Goal: Check status

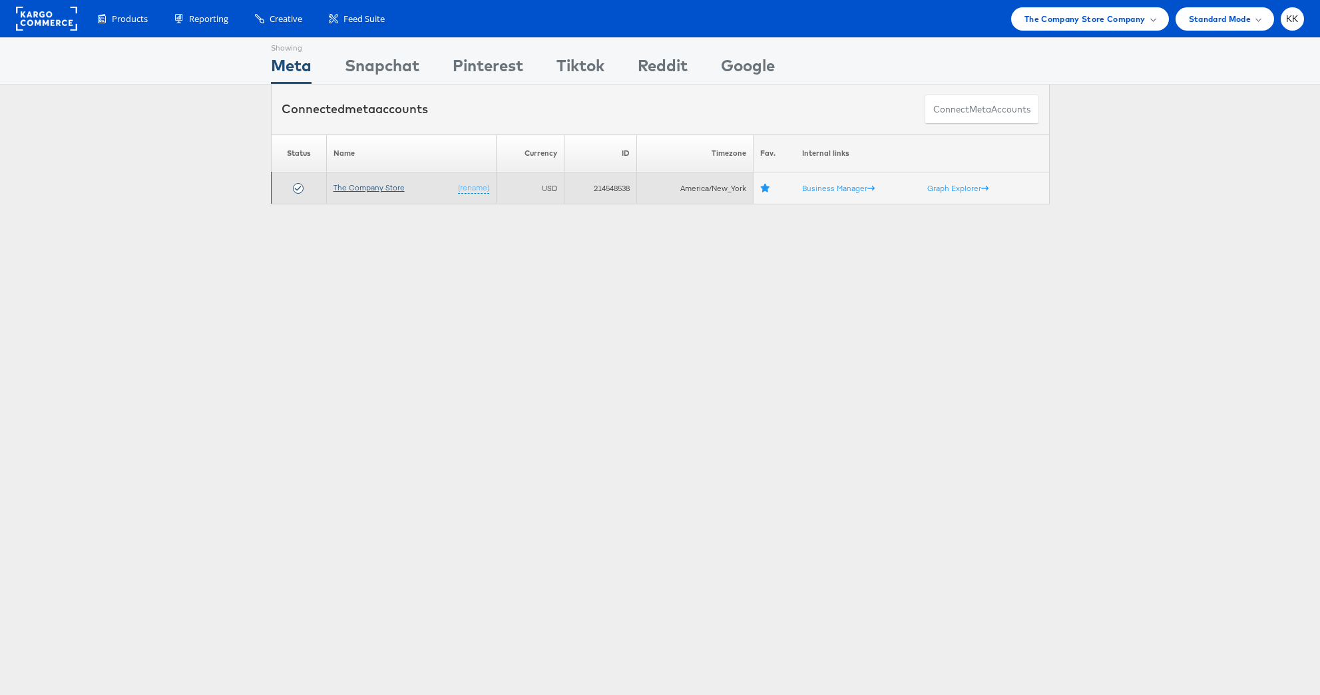
click at [367, 188] on link "The Company Store" at bounding box center [368, 187] width 71 height 10
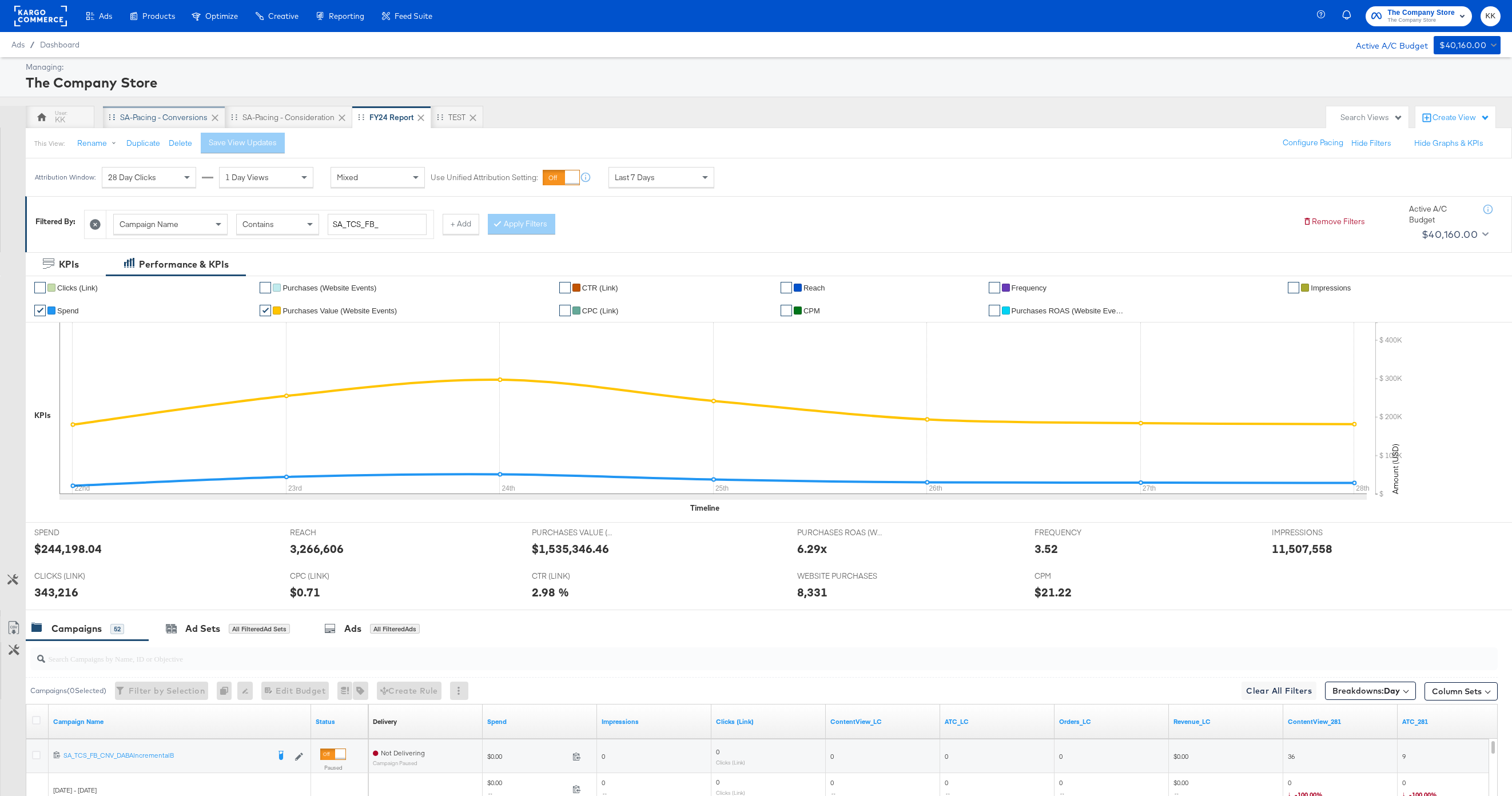
click at [170, 119] on div "SA-Pacing - Conversions" at bounding box center [164, 117] width 88 height 11
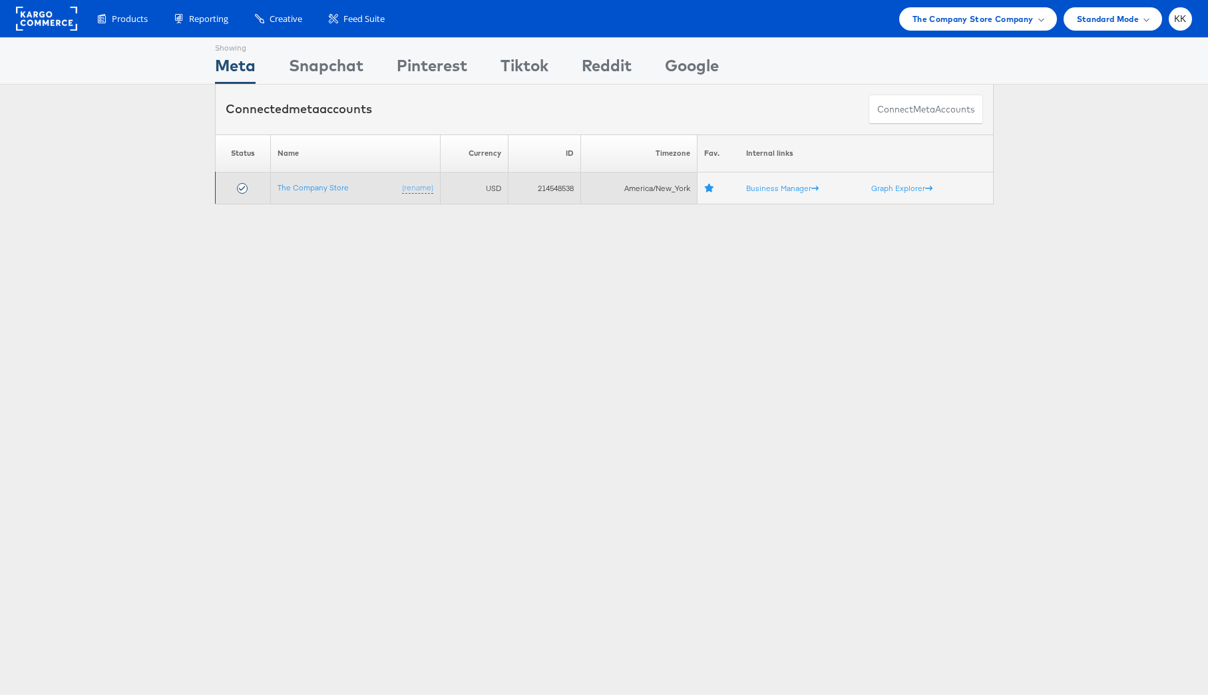
click at [330, 176] on td "The Company Store (rename)" at bounding box center [355, 188] width 170 height 32
click at [330, 186] on link "The Company Store" at bounding box center [313, 187] width 71 height 10
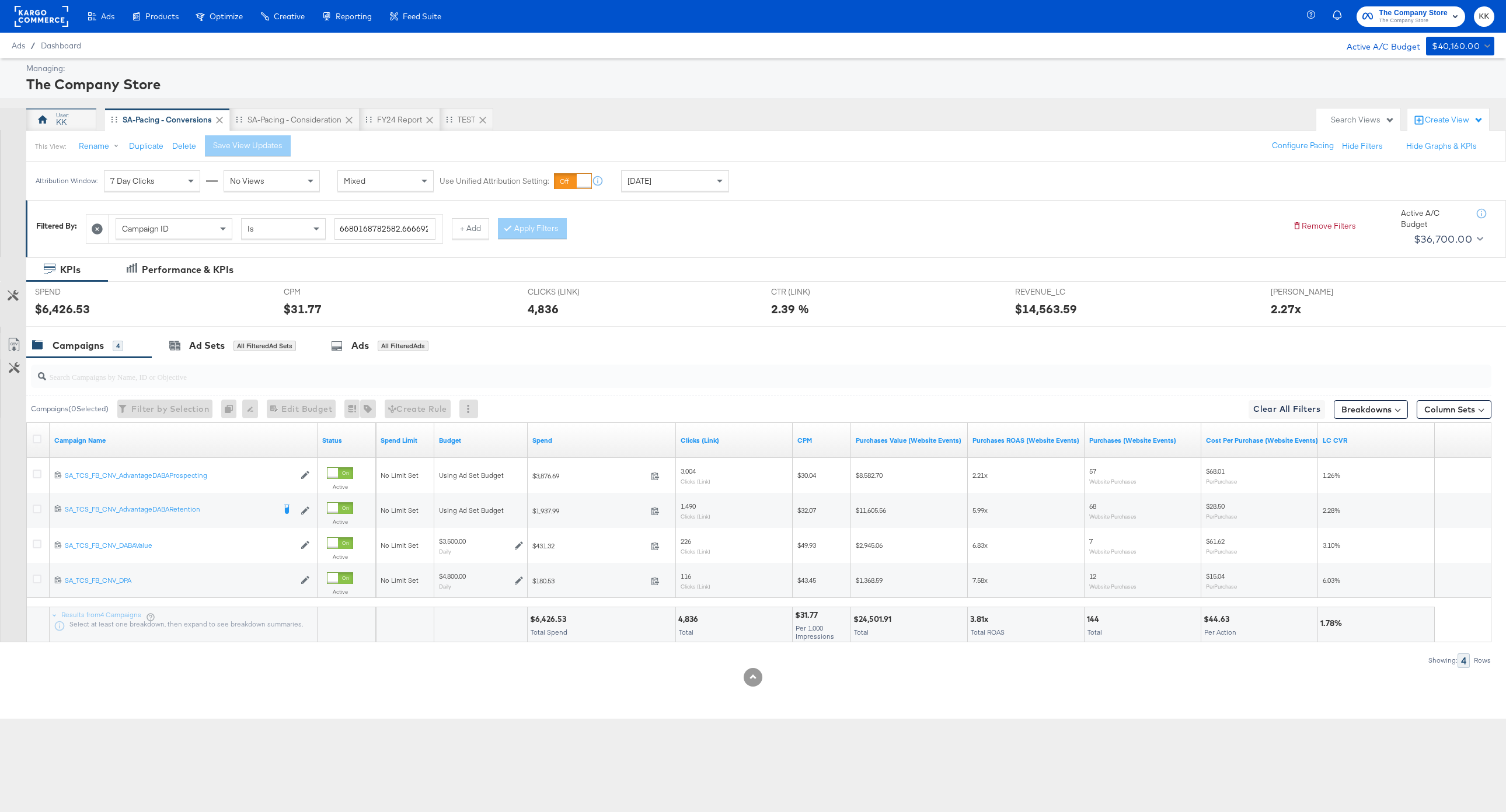
click at [45, 125] on div at bounding box center [43, 119] width 14 height 14
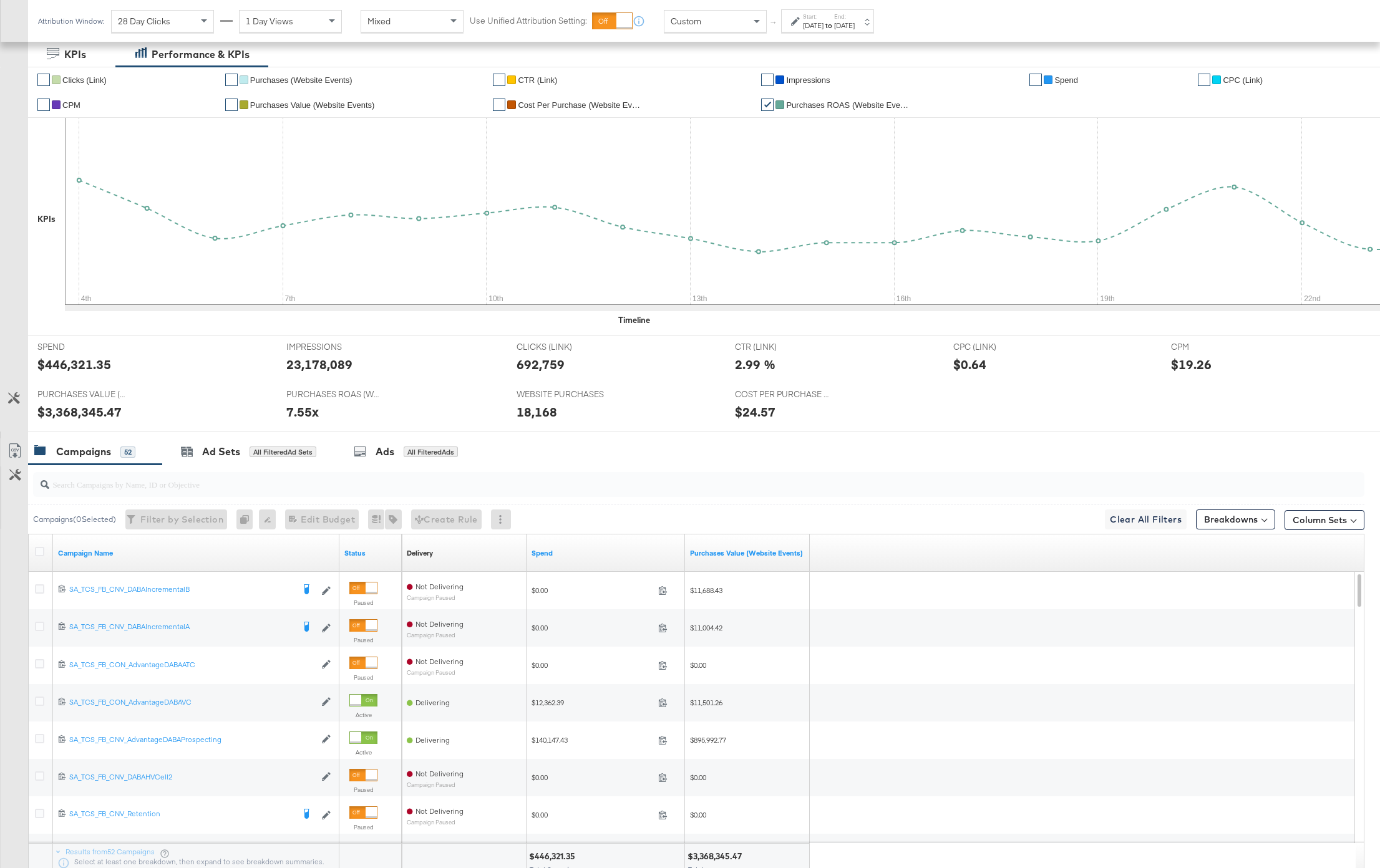
scroll to position [236, 0]
click at [1132, 525] on button "Column Sets" at bounding box center [1324, 518] width 80 height 20
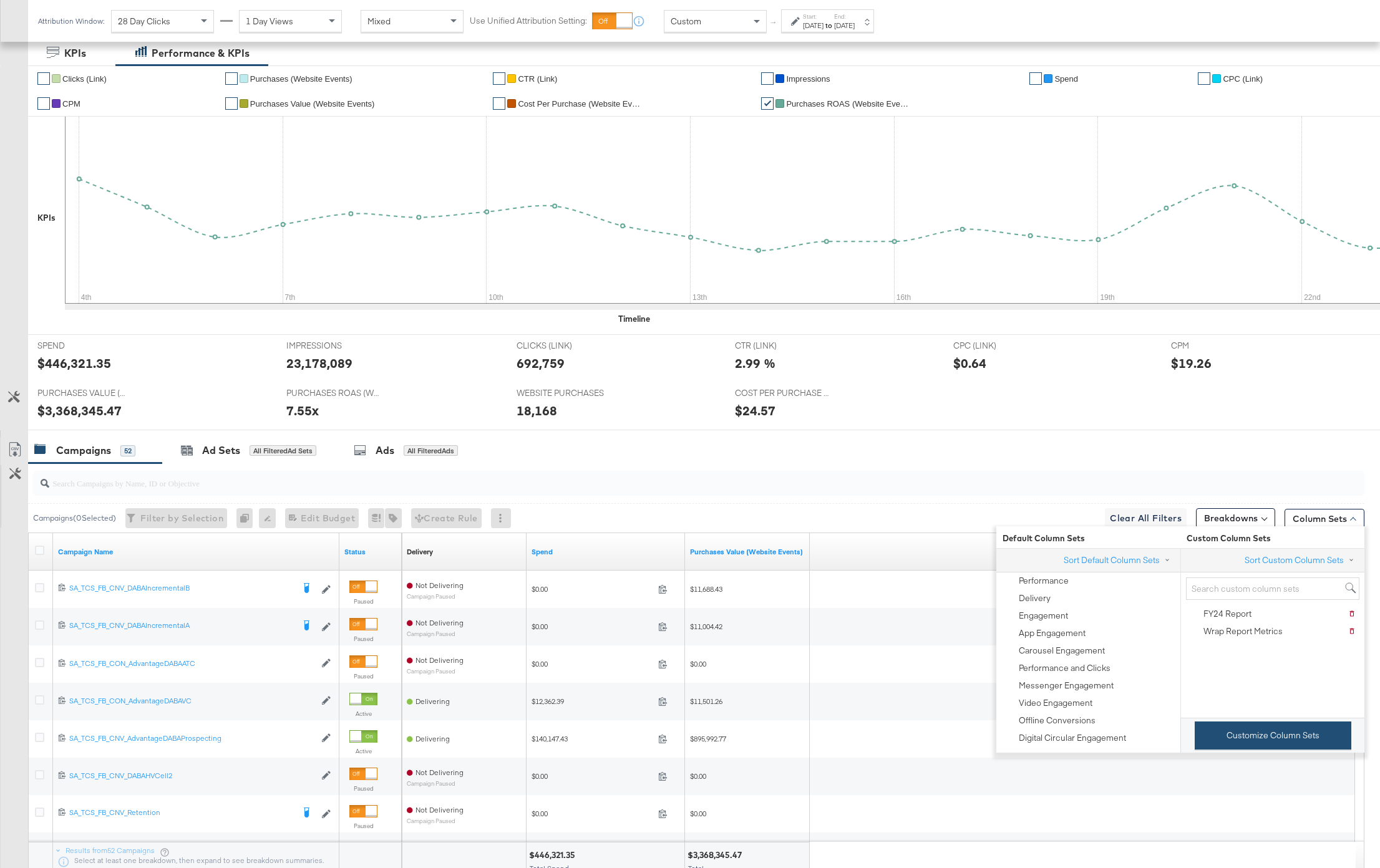
click at [1132, 651] on button "Customize Column Sets" at bounding box center [1272, 736] width 157 height 28
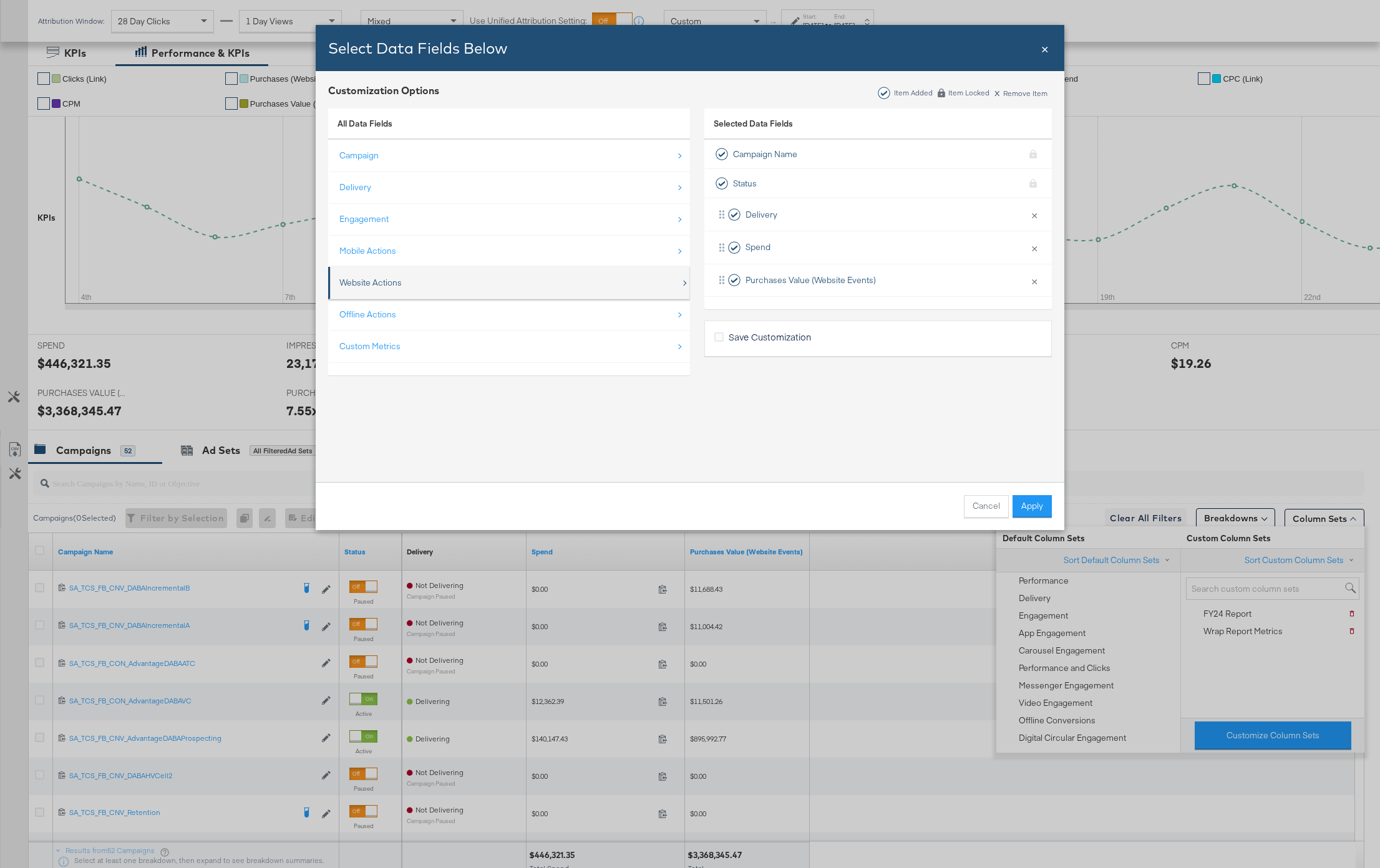
click at [404, 277] on div "Website Actions" at bounding box center [510, 282] width 341 height 25
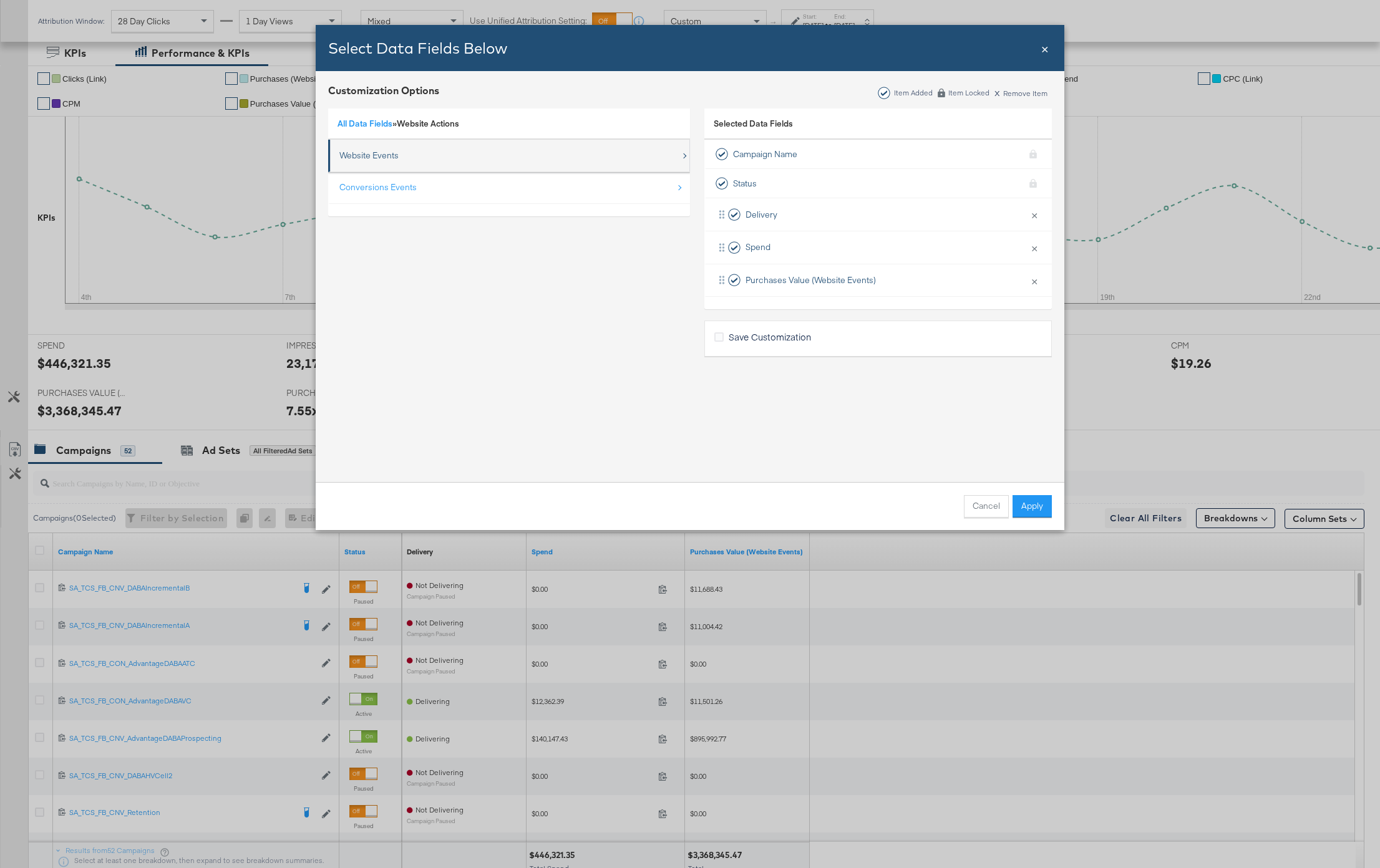
click at [400, 146] on div "Website Events" at bounding box center [510, 155] width 341 height 25
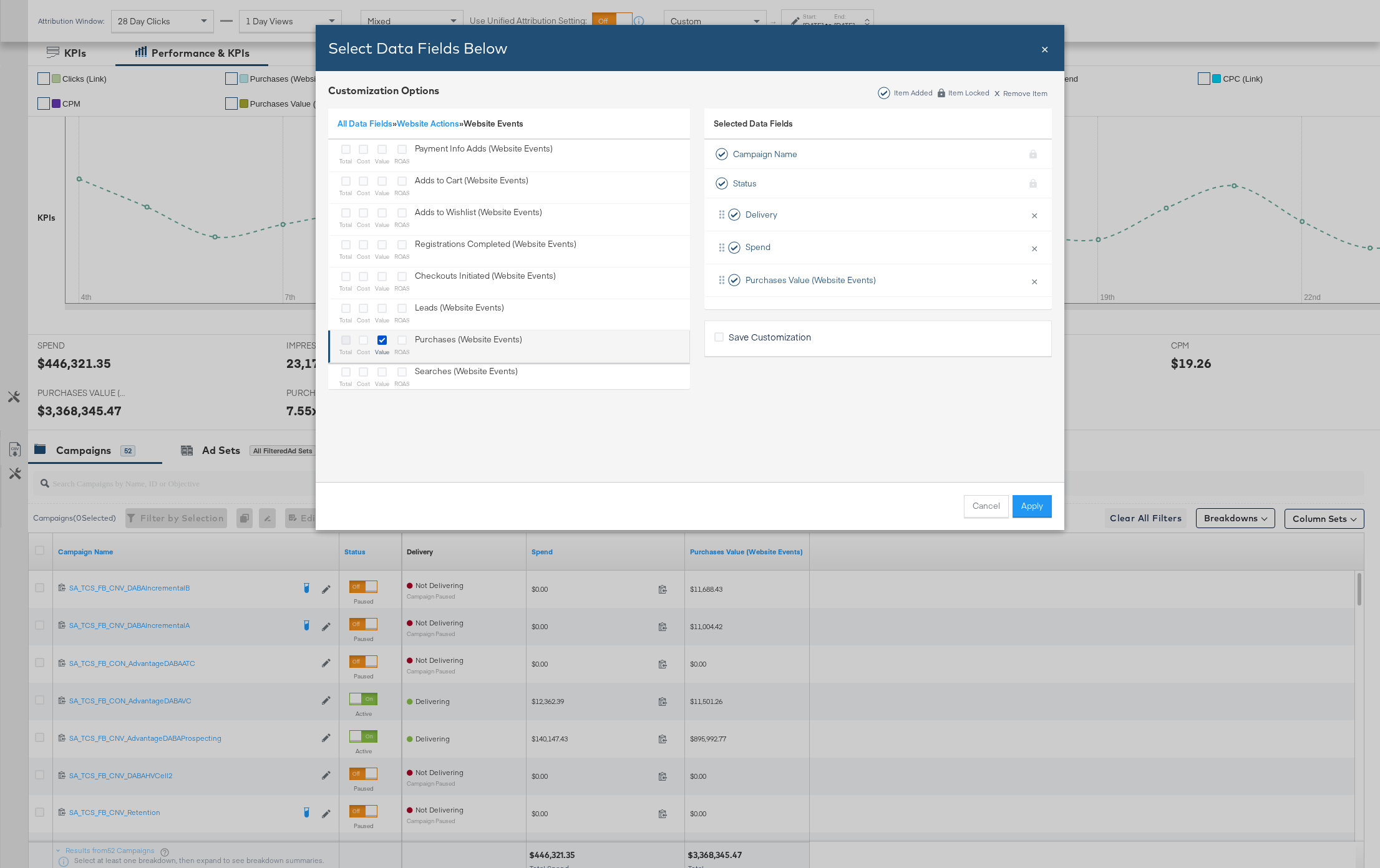
click at [343, 337] on icon "Bulk Add Locations Modal" at bounding box center [346, 340] width 9 height 9
click at [0, 0] on input "Bulk Add Locations Modal" at bounding box center [0, 0] width 0 height 0
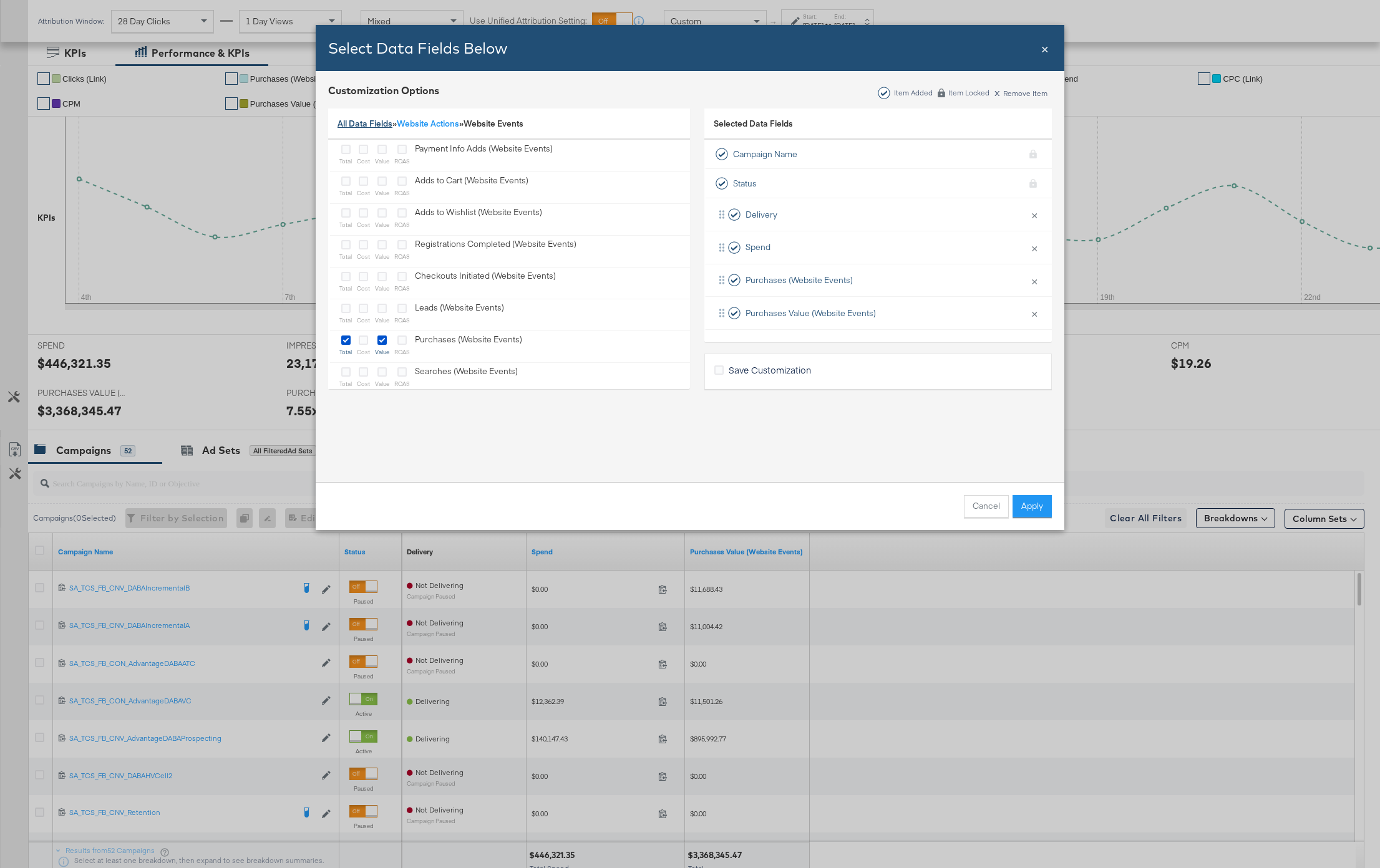
click at [376, 124] on link "All Data Fields" at bounding box center [365, 124] width 55 height 11
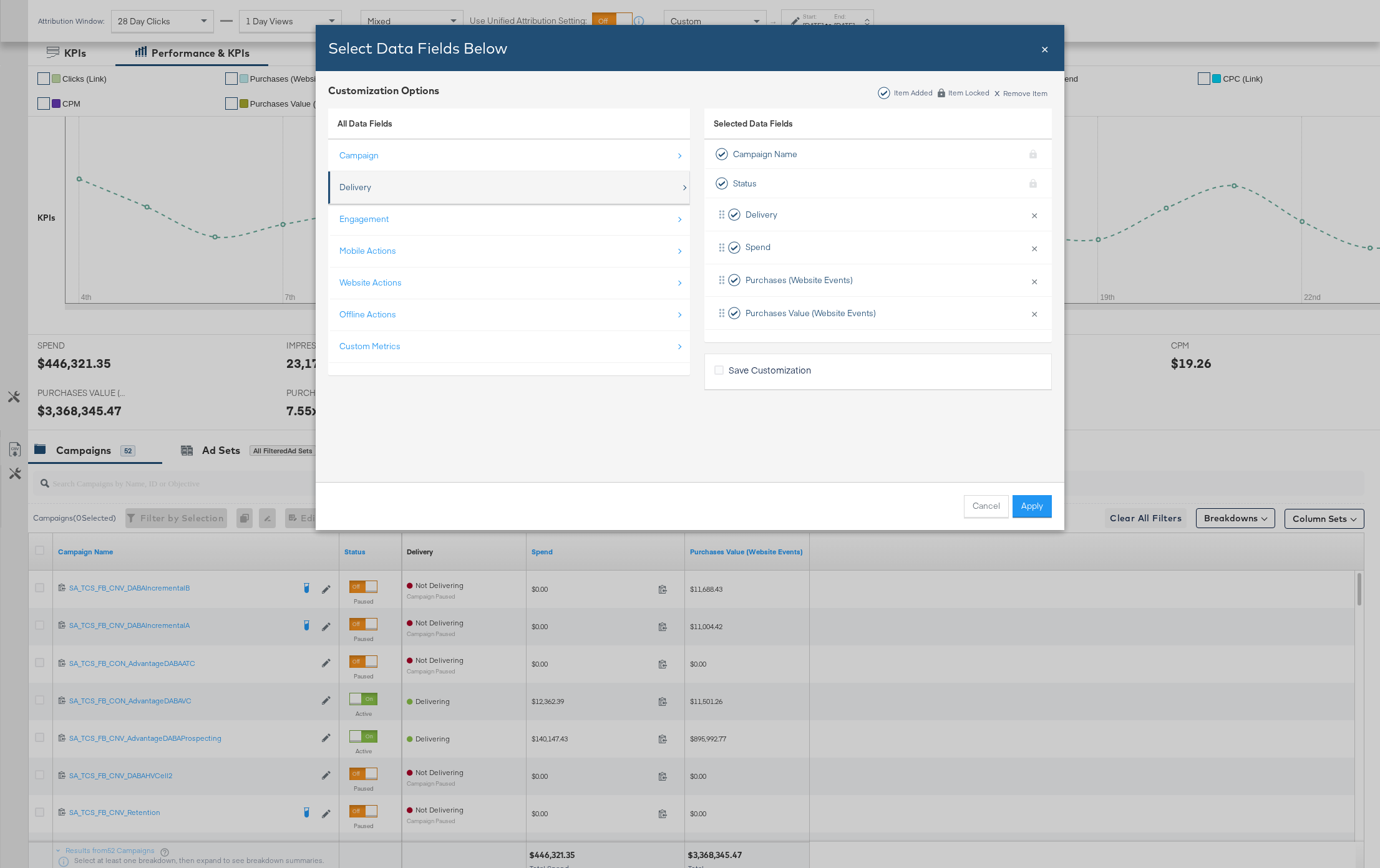
click at [390, 176] on div "Delivery" at bounding box center [510, 187] width 341 height 25
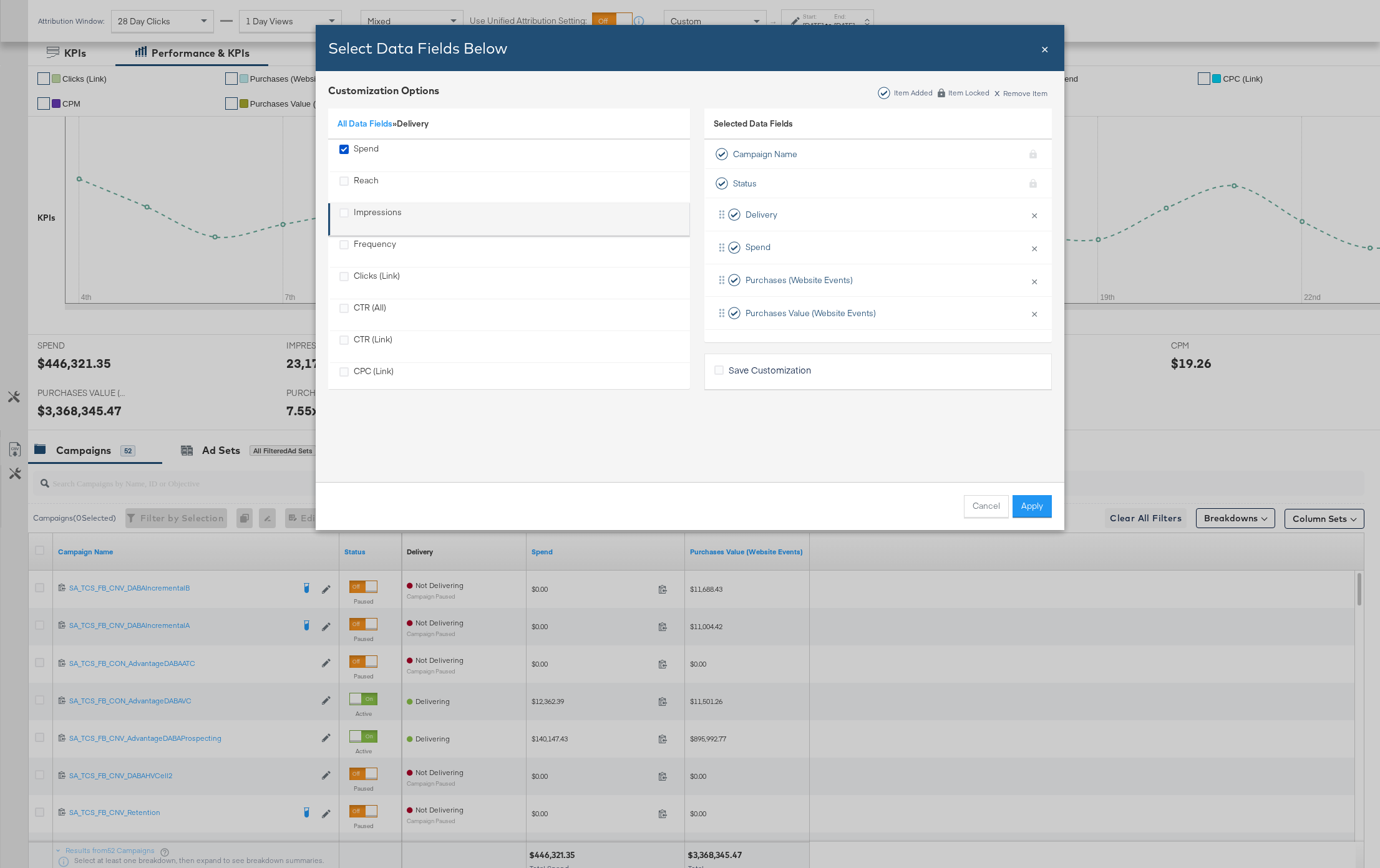
click at [382, 210] on div "Impressions" at bounding box center [377, 218] width 48 height 25
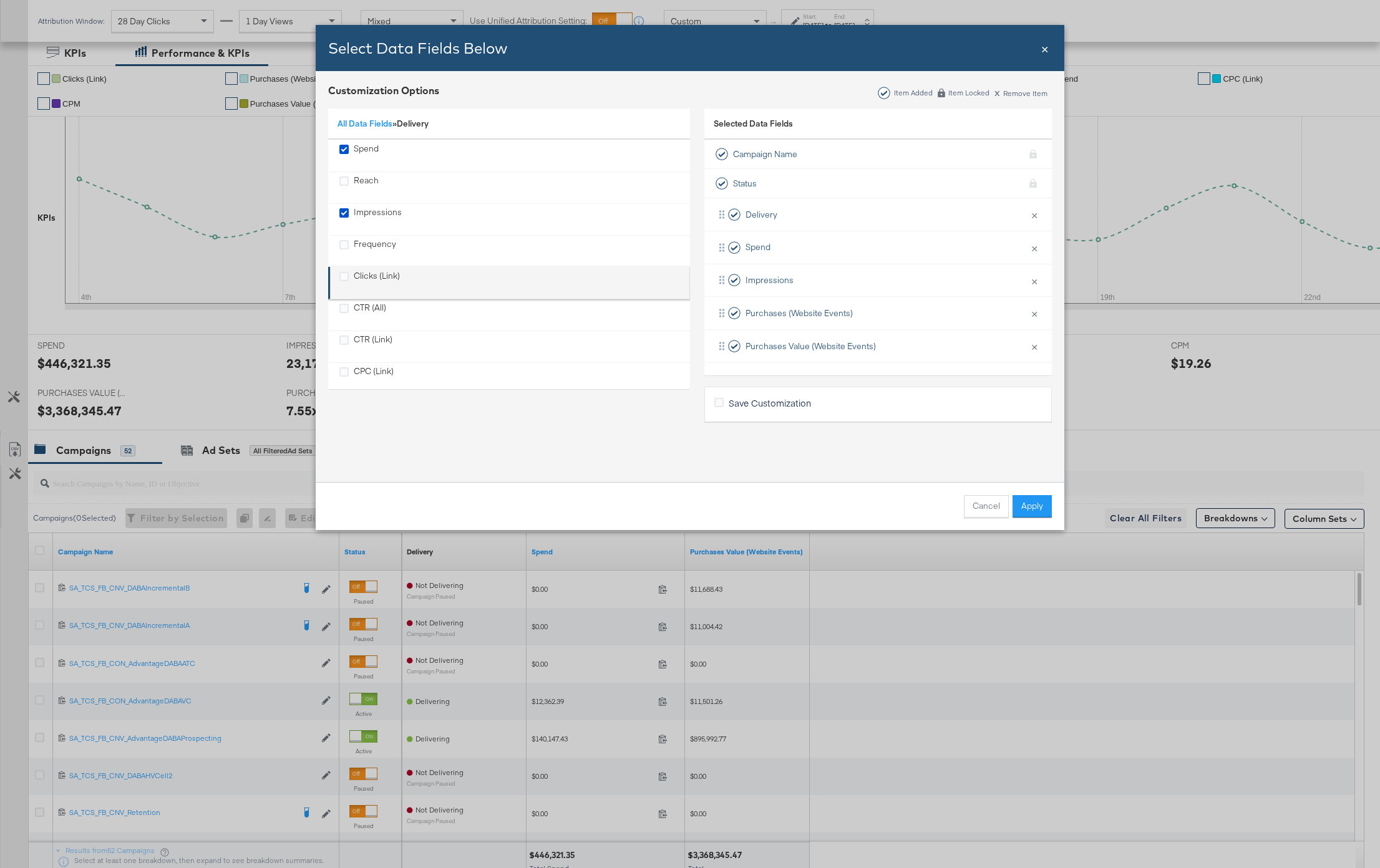
click at [380, 274] on div "Clicks (Link)" at bounding box center [376, 282] width 46 height 25
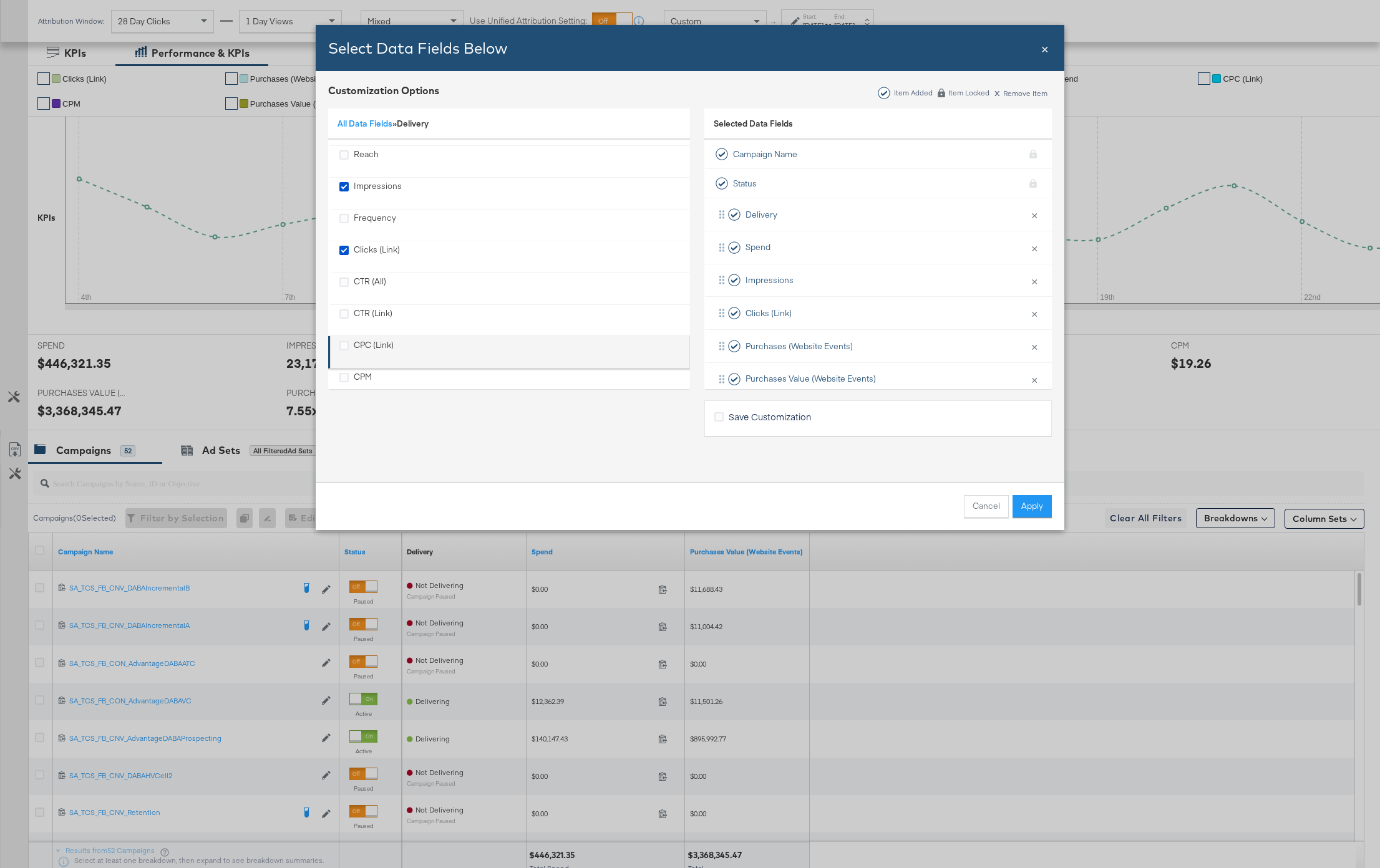
scroll to position [30, 0]
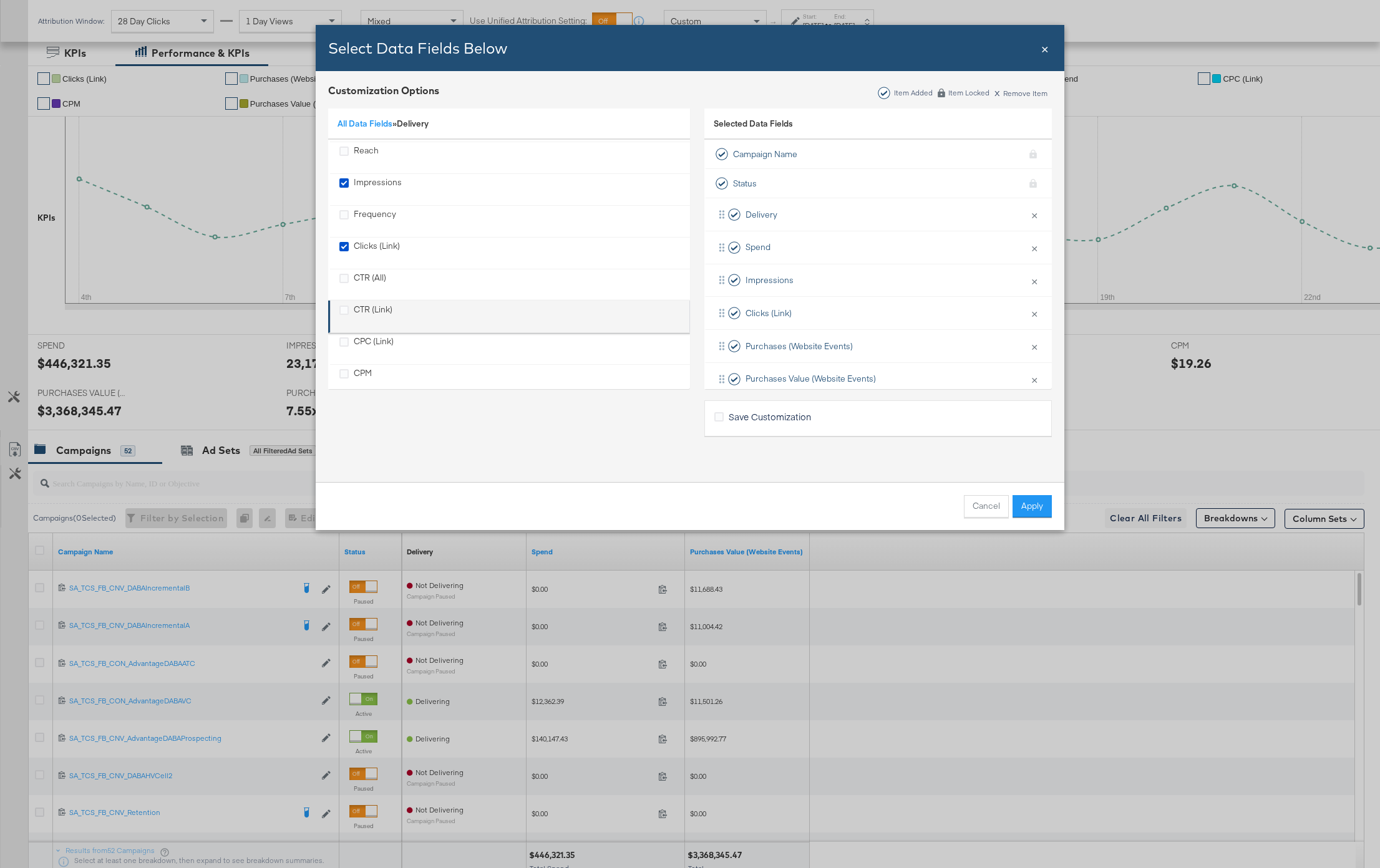
click at [375, 313] on div "CTR (Link)" at bounding box center [372, 316] width 38 height 25
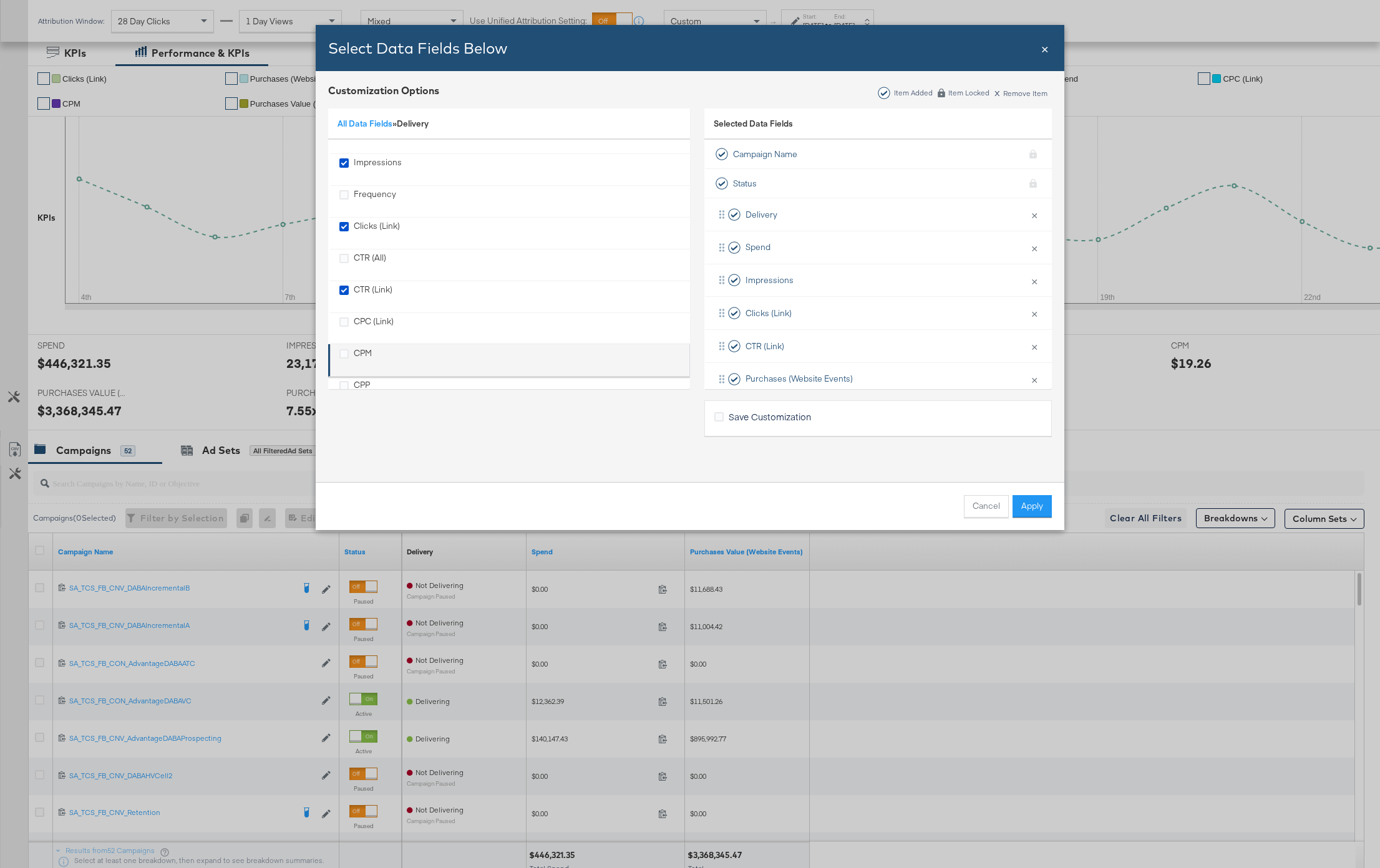
click at [359, 352] on div "CPM" at bounding box center [362, 360] width 18 height 25
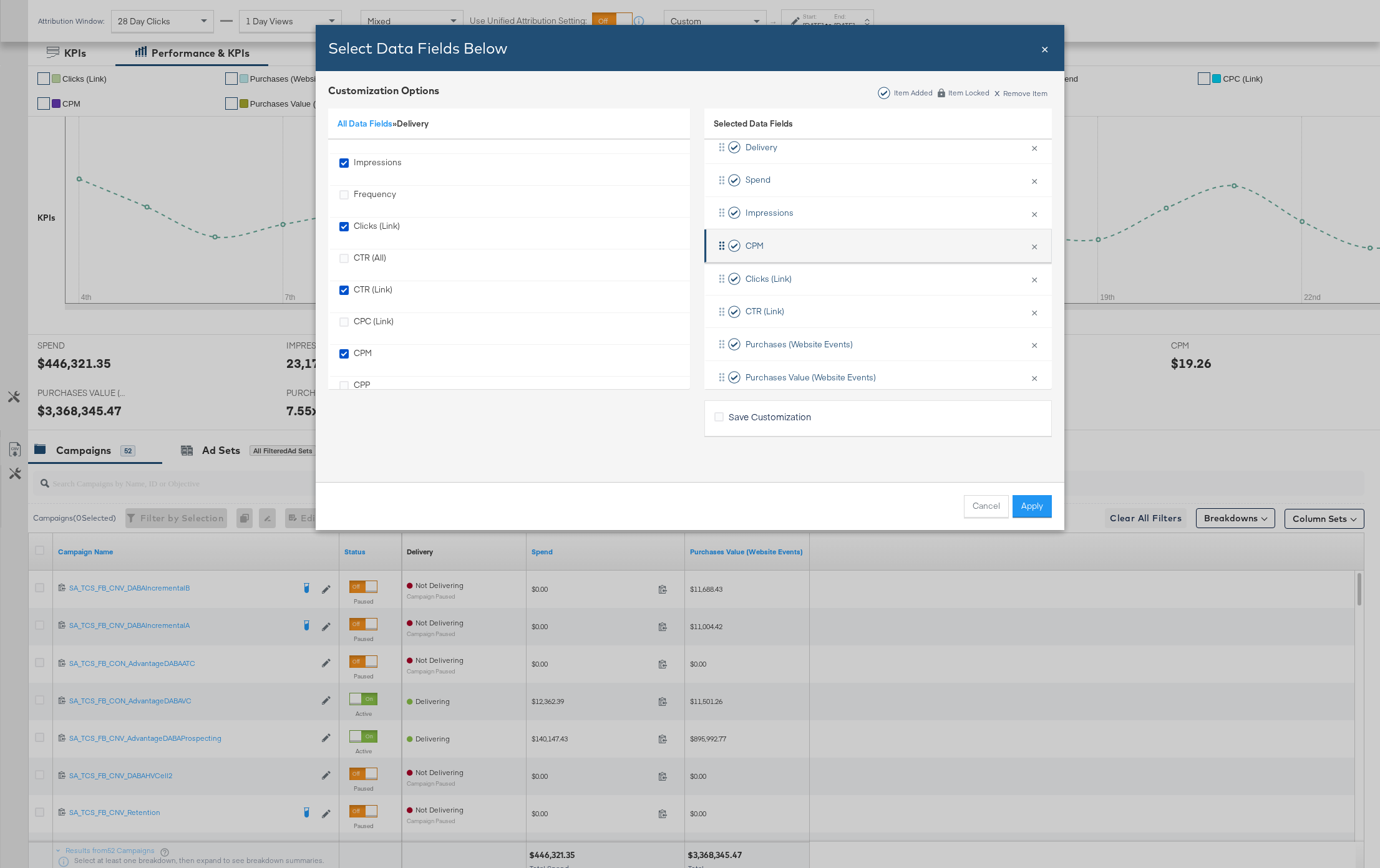
scroll to position [85, 0]
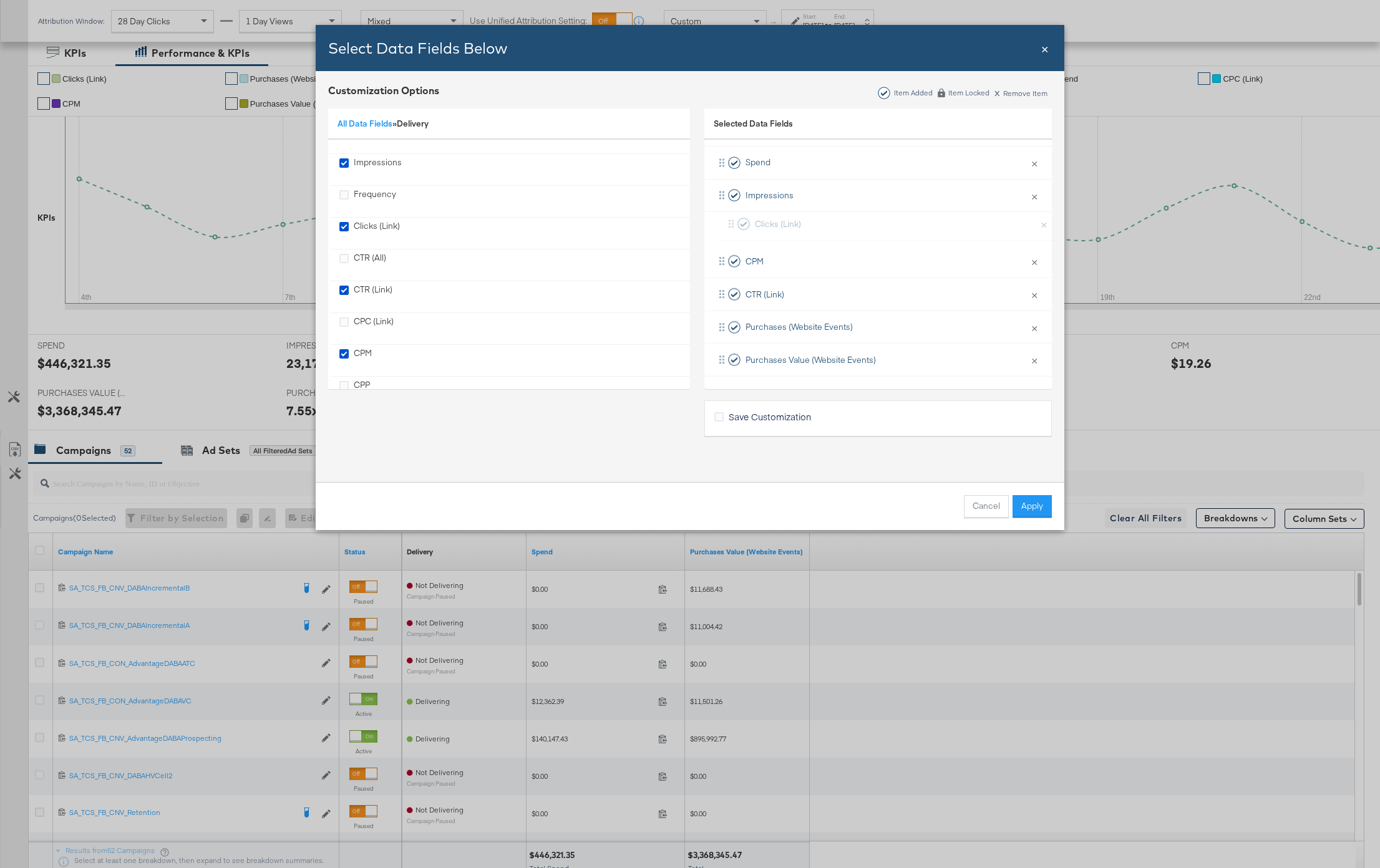
drag, startPoint x: 818, startPoint y: 258, endPoint x: 828, endPoint y: 223, distance: 36.4
click at [828, 223] on div "Delivery × Remove from KPIs Spend × Remove from KPIs Impressions × Remove from …" at bounding box center [878, 245] width 348 height 263
drag, startPoint x: 816, startPoint y: 292, endPoint x: 816, endPoint y: 251, distance: 41.0
click at [816, 251] on div "Delivery × Remove from KPIs Spend × Remove from KPIs Impressions × Remove from …" at bounding box center [878, 245] width 348 height 263
click at [1024, 501] on button "Apply" at bounding box center [1032, 506] width 39 height 22
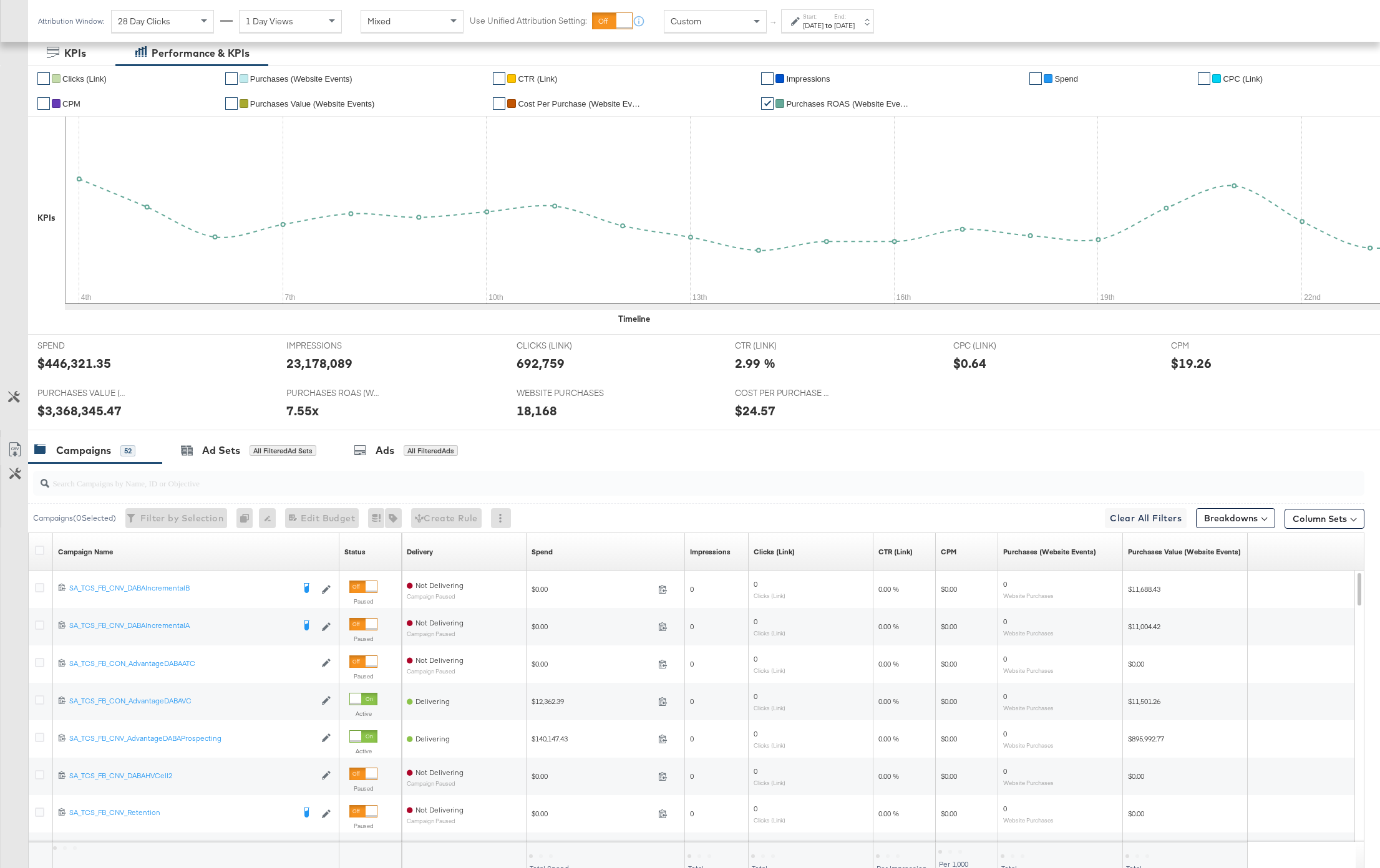
scroll to position [0, 0]
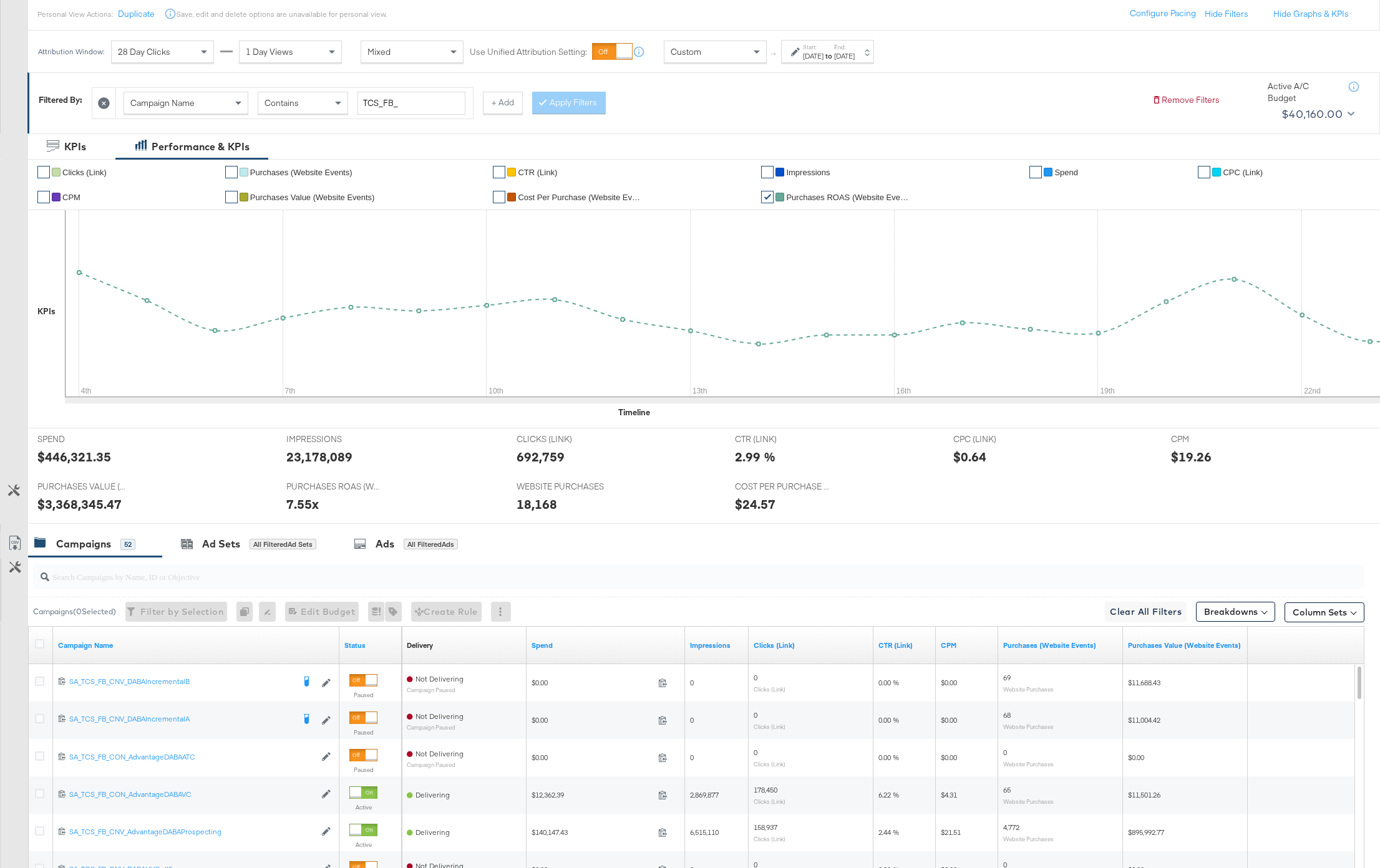
click at [821, 57] on div "[DATE]" at bounding box center [813, 56] width 21 height 10
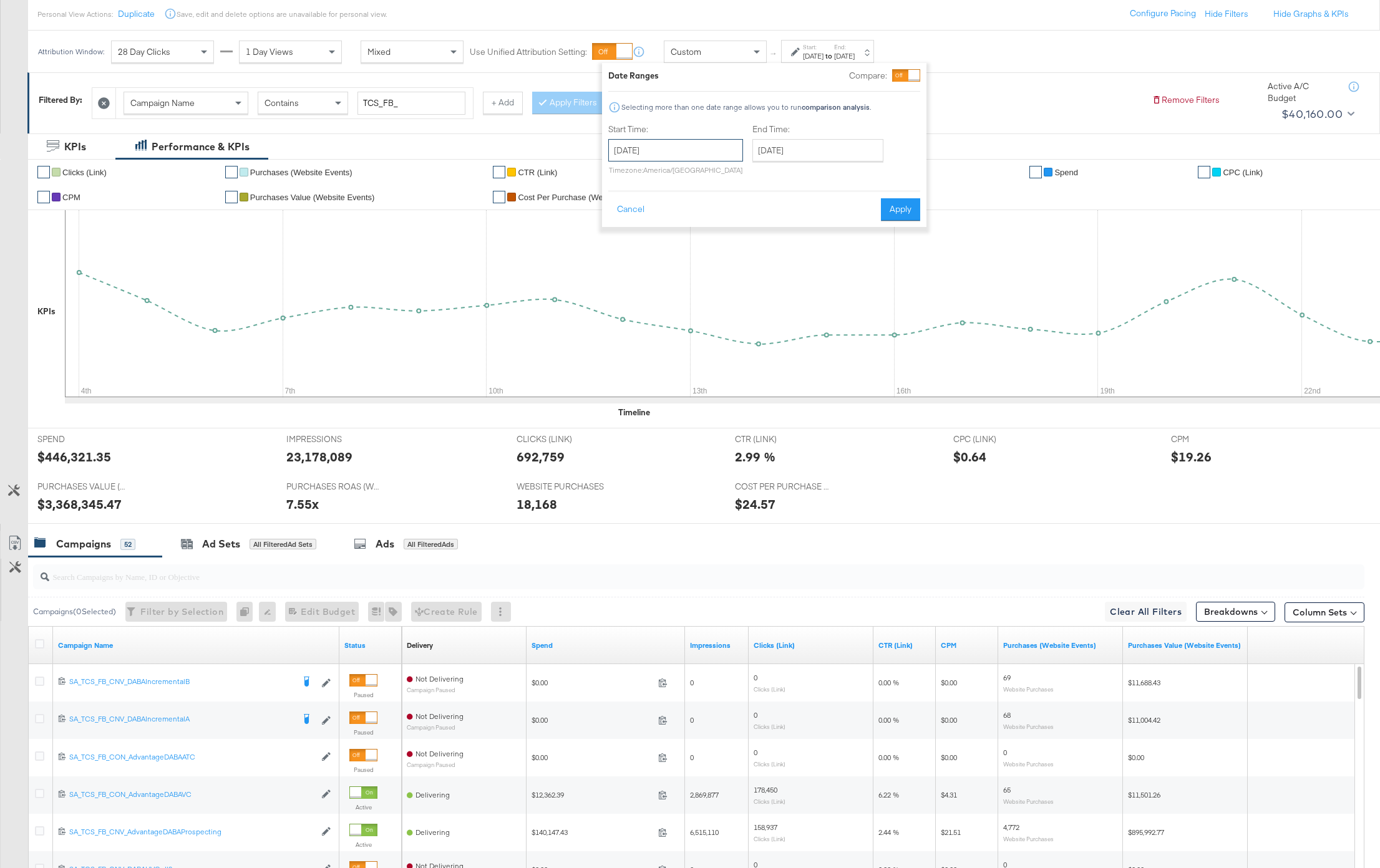
click at [659, 148] on input "[DATE]" at bounding box center [676, 150] width 135 height 22
click at [623, 173] on span "‹" at bounding box center [622, 176] width 20 height 19
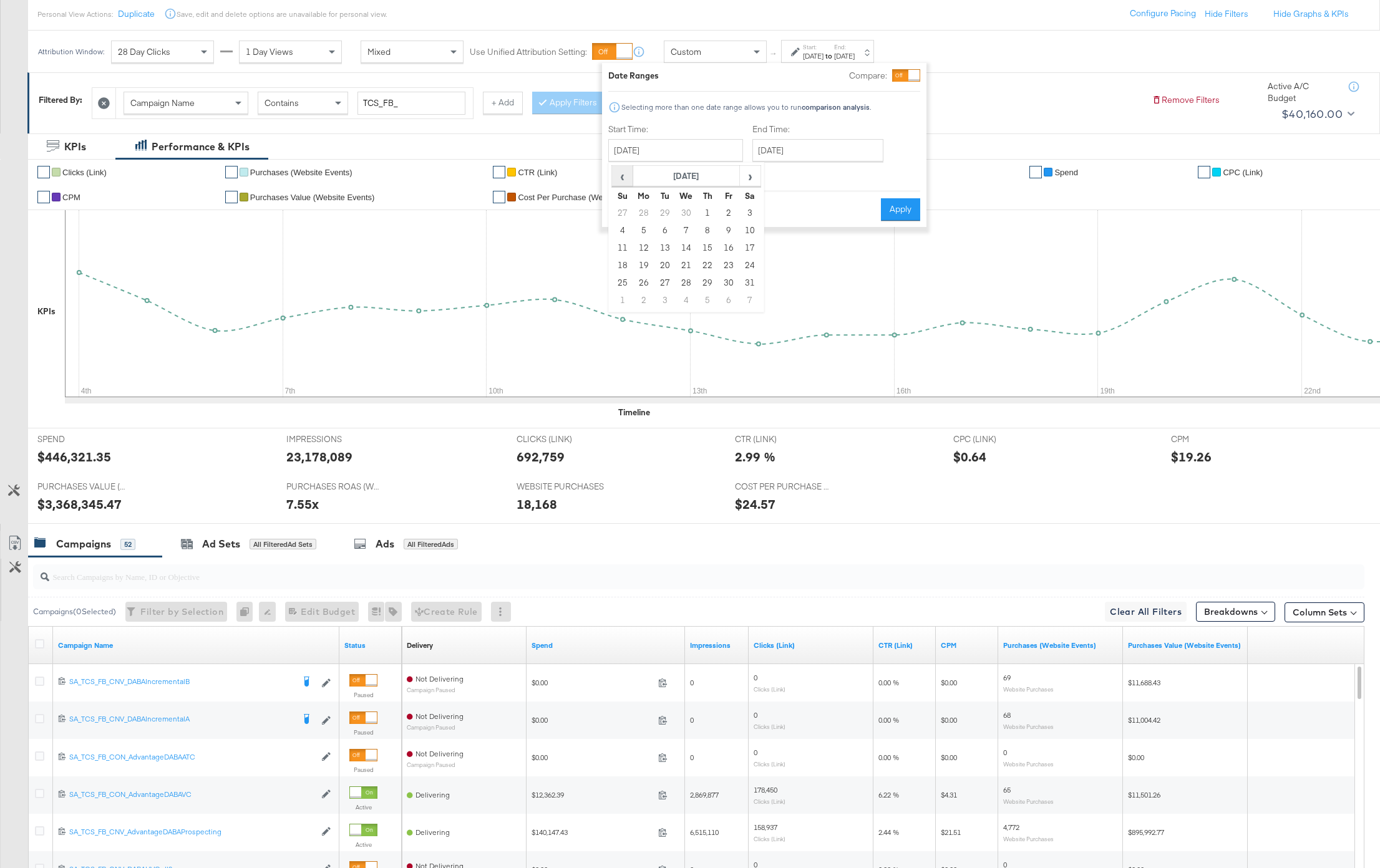
click at [623, 173] on span "‹" at bounding box center [622, 176] width 20 height 19
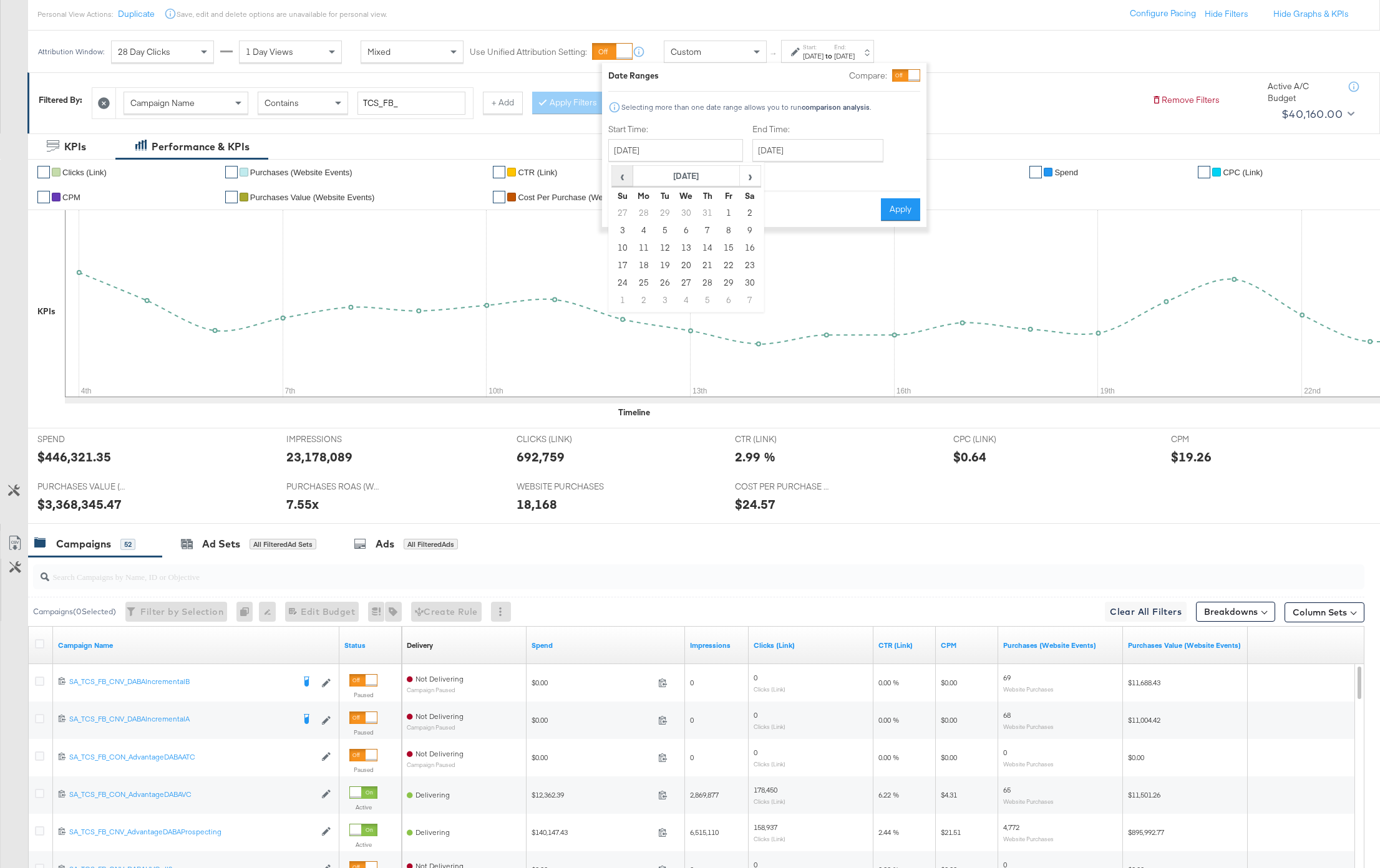
click at [623, 173] on span "‹" at bounding box center [622, 176] width 20 height 19
click at [643, 283] on td "28" at bounding box center [643, 283] width 22 height 18
type input "[DATE]"
click at [808, 150] on input "[DATE]" at bounding box center [821, 150] width 131 height 22
click at [772, 174] on span "‹" at bounding box center [770, 176] width 20 height 19
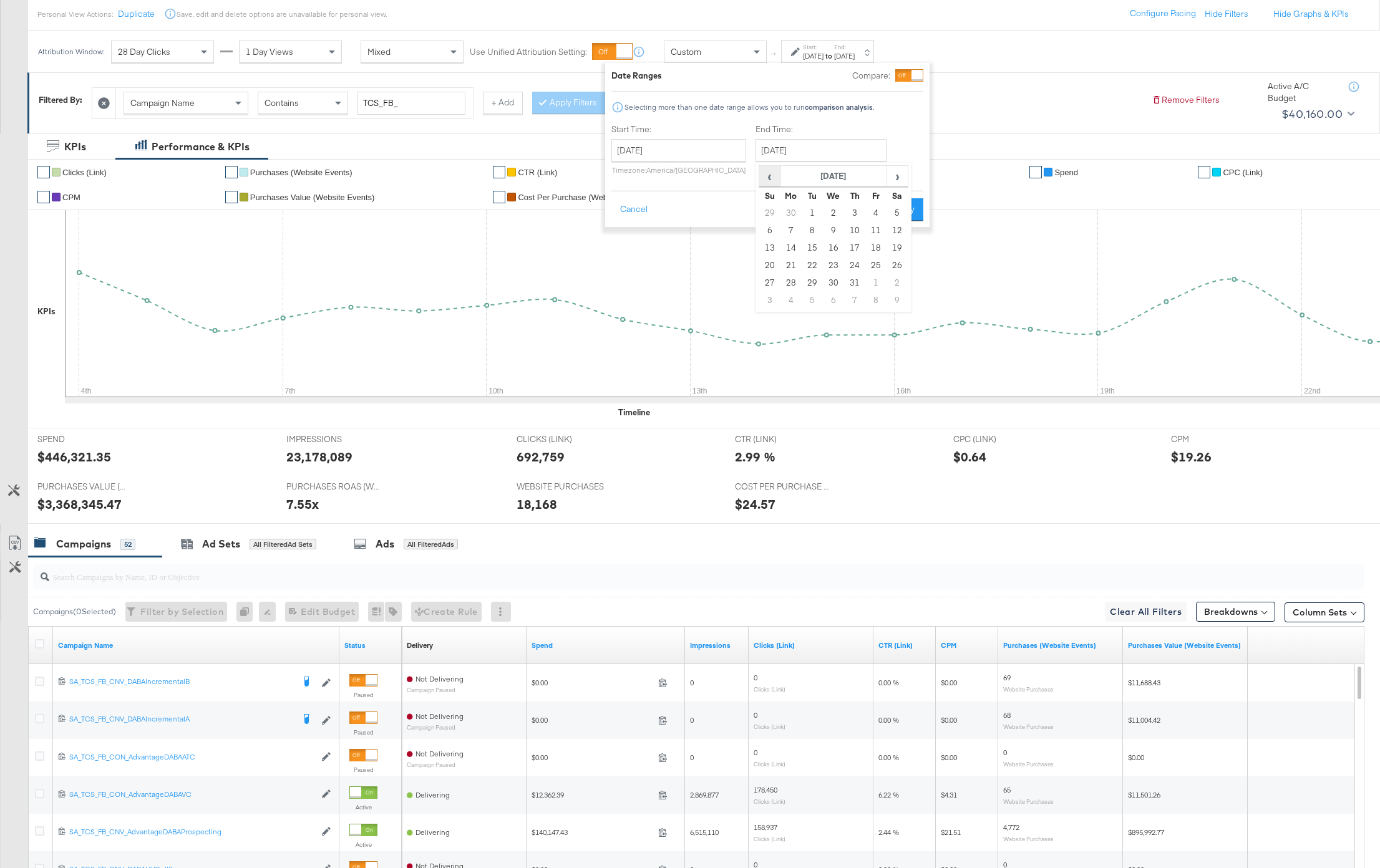
click at [772, 174] on span "‹" at bounding box center [770, 176] width 20 height 19
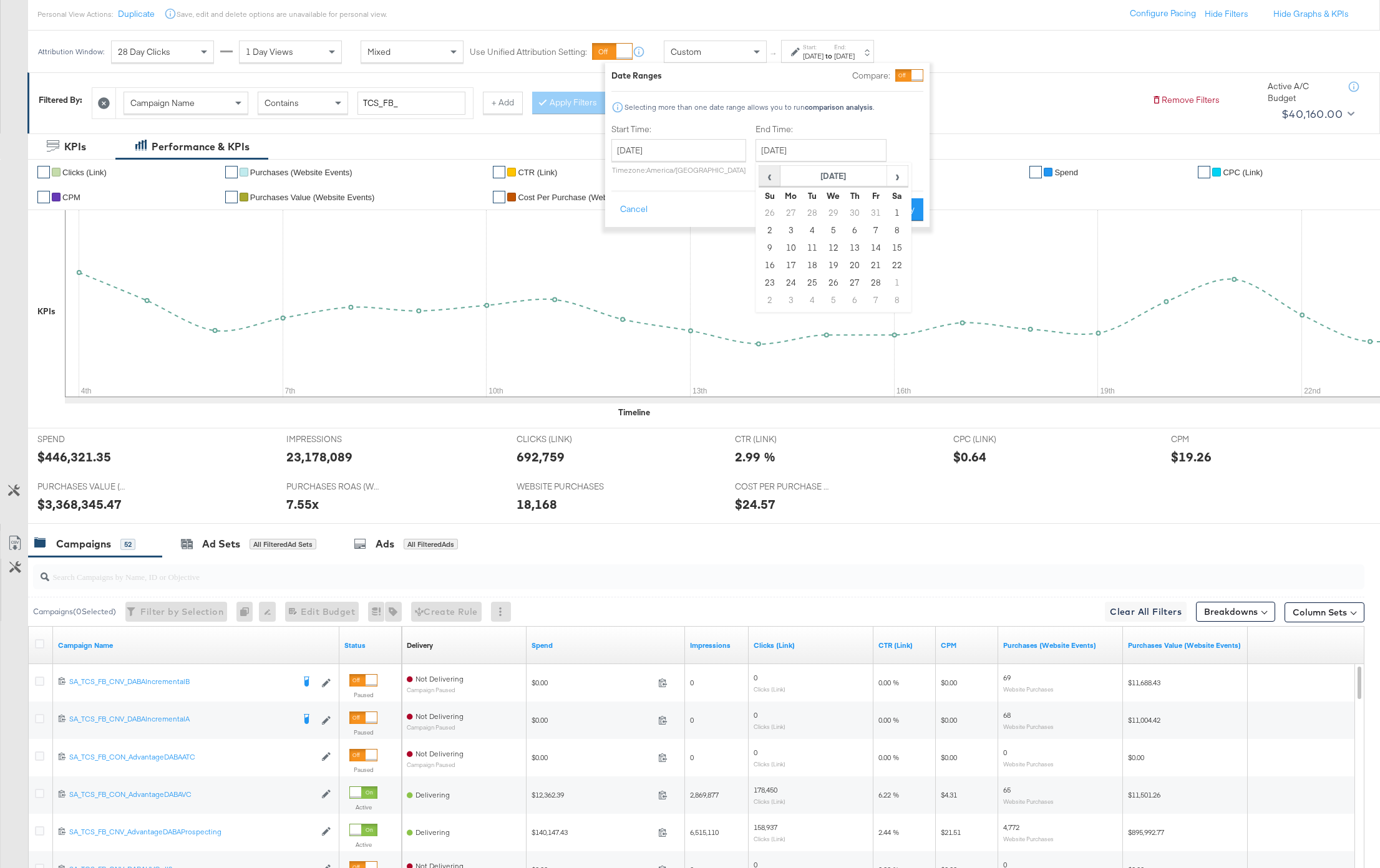
click at [772, 174] on span "‹" at bounding box center [770, 176] width 20 height 19
click at [770, 299] on td "2" at bounding box center [770, 300] width 22 height 18
type input "[DATE]"
click at [909, 217] on button "Apply" at bounding box center [901, 210] width 39 height 22
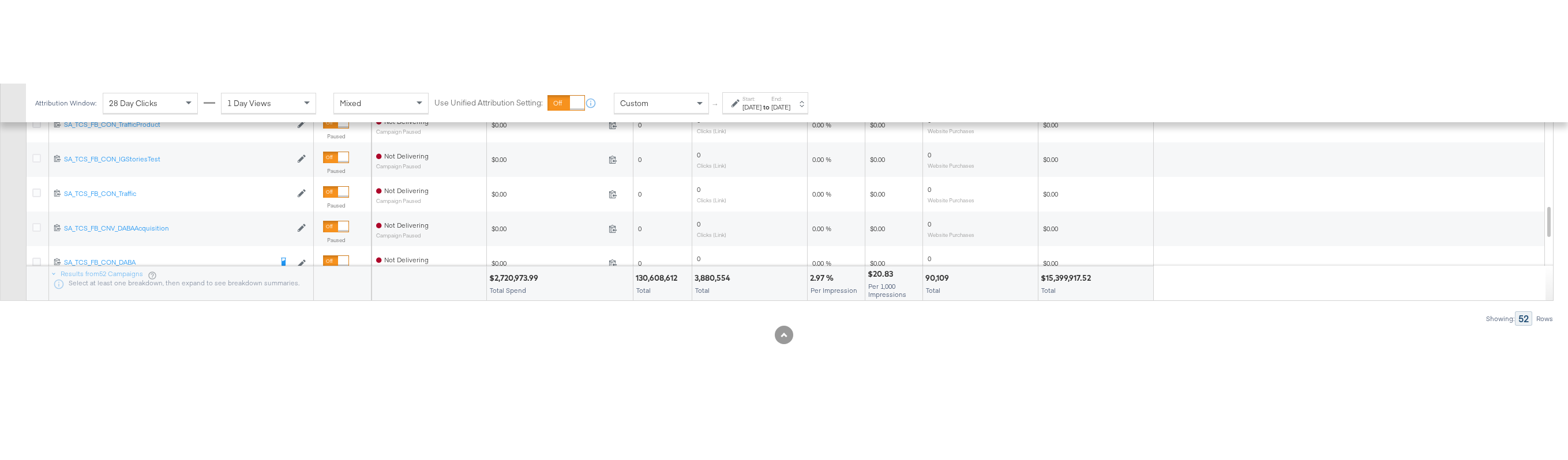
scroll to position [647, 0]
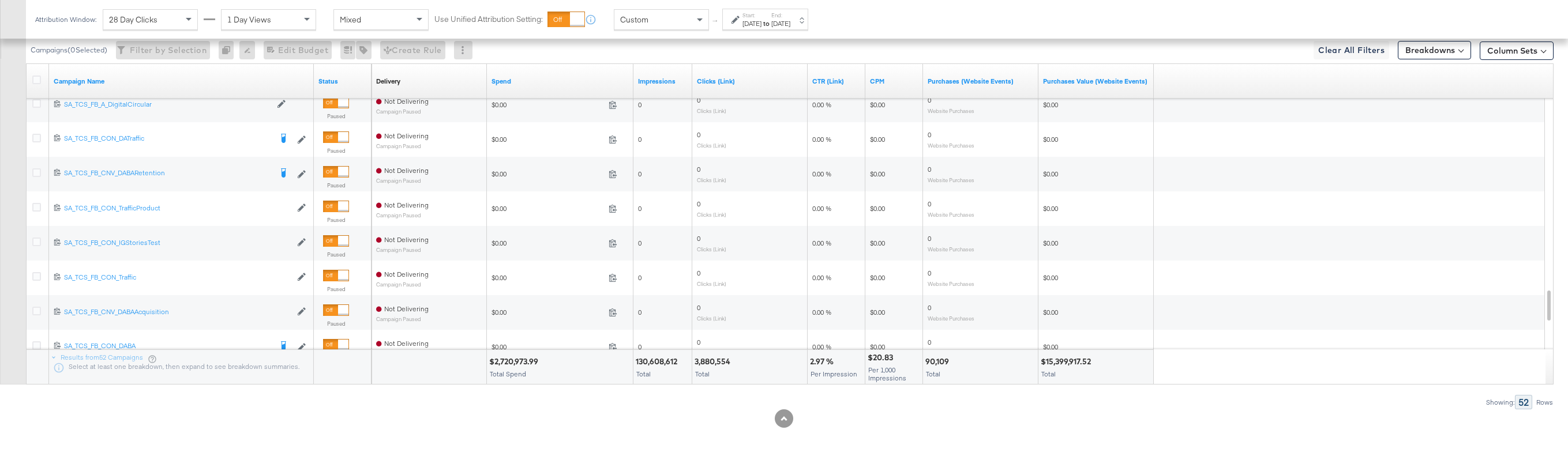
click at [939, 360] on div "90,109" at bounding box center [938, 361] width 27 height 11
copy div "90,109"
click at [745, 20] on div "[DATE]" at bounding box center [751, 23] width 19 height 10
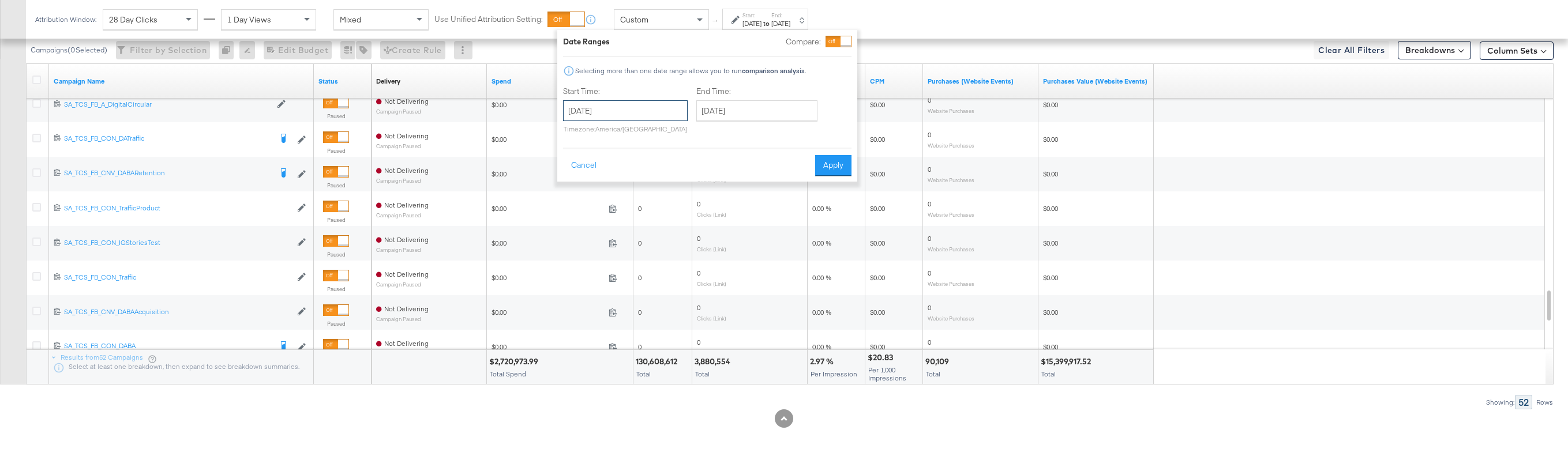
click at [652, 103] on input "[DATE]" at bounding box center [626, 111] width 125 height 21
click at [628, 130] on th "[DATE]" at bounding box center [635, 134] width 99 height 20
click at [573, 133] on span "‹" at bounding box center [571, 134] width 10 height 17
click at [623, 215] on td "Oct" at bounding box center [618, 217] width 35 height 29
click at [596, 253] on td "30" at bounding box center [595, 249] width 20 height 16
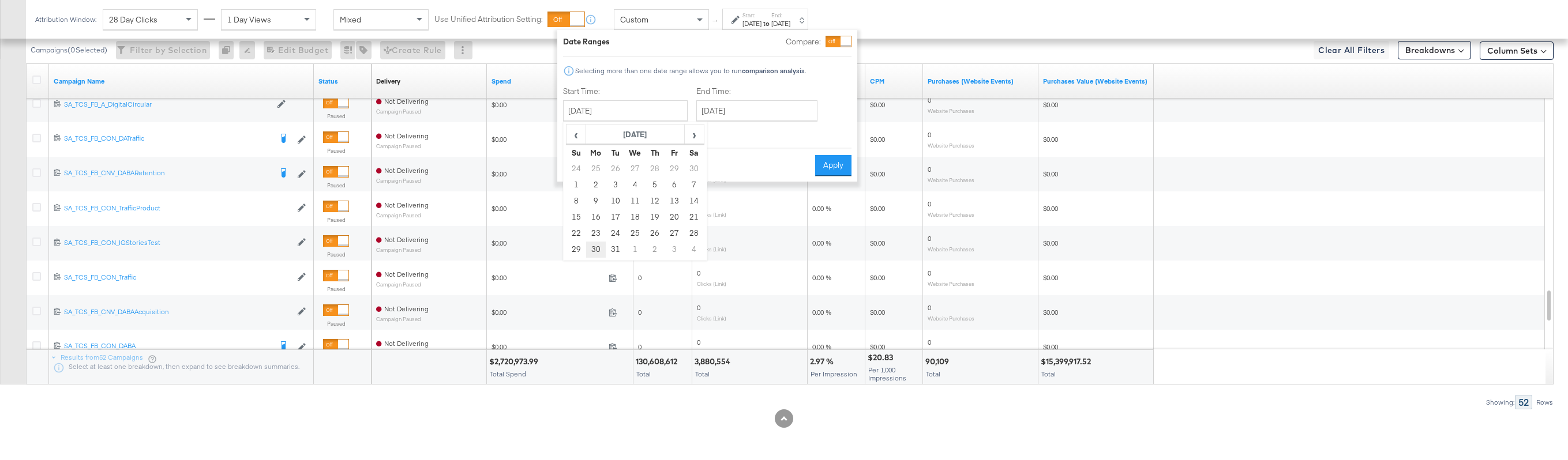
type input "[DATE]"
click at [725, 106] on input "[DATE]" at bounding box center [757, 111] width 121 height 21
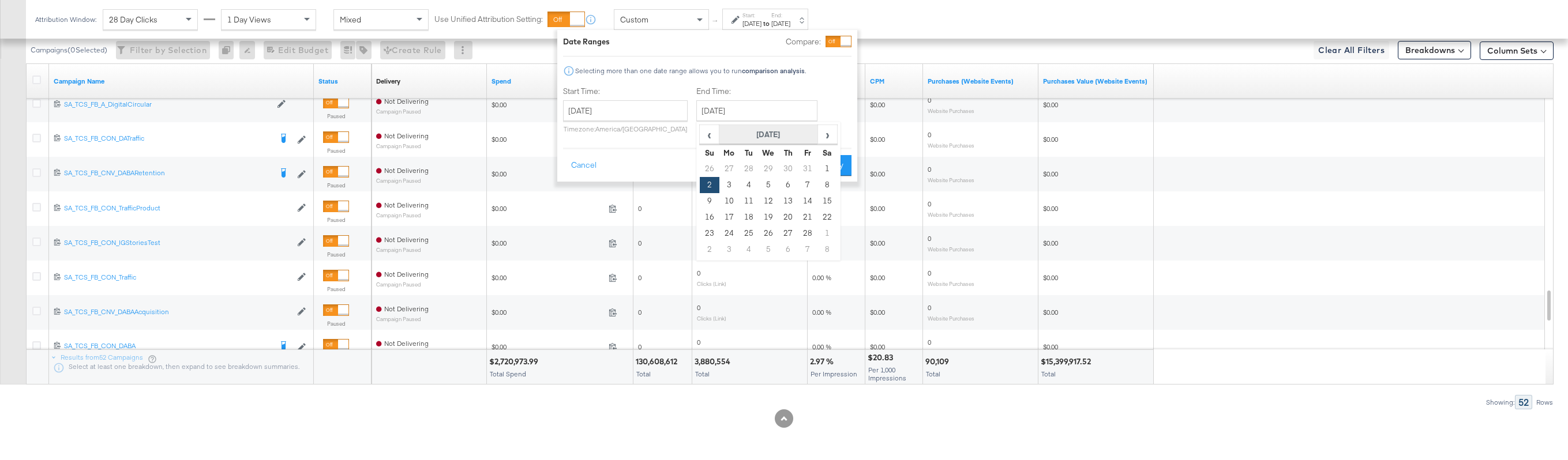
click at [747, 125] on th "[DATE]" at bounding box center [769, 134] width 99 height 20
click at [703, 137] on span "‹" at bounding box center [705, 134] width 10 height 17
click at [720, 159] on td "Jan" at bounding box center [717, 159] width 35 height 29
click at [708, 227] on td "28" at bounding box center [709, 233] width 20 height 16
type input "[DATE]"
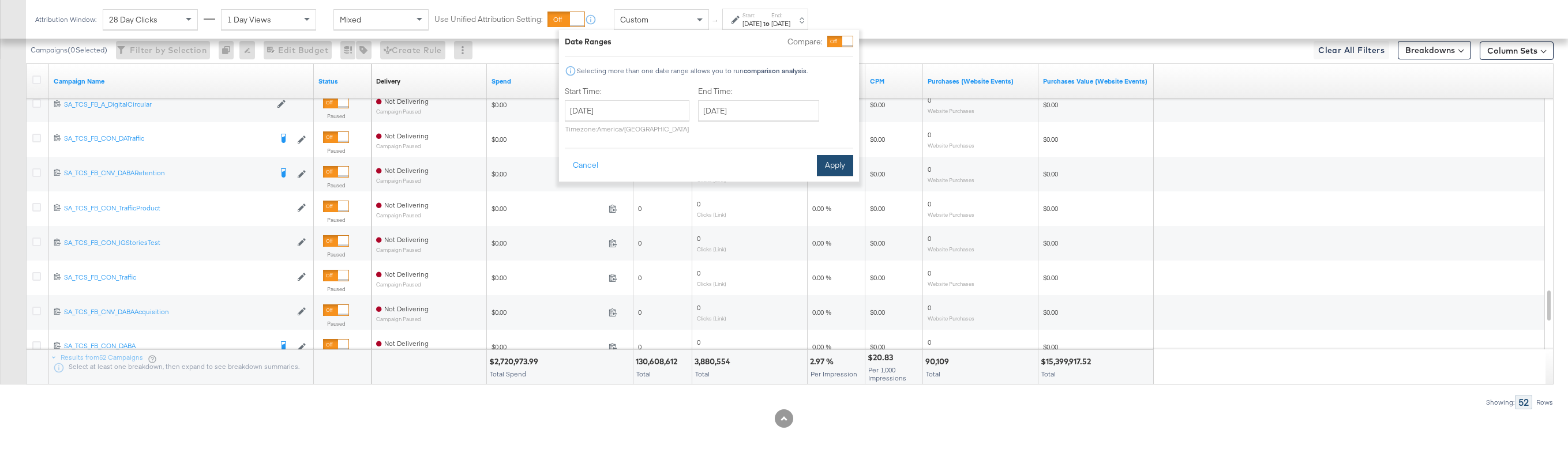
click at [828, 168] on button "Apply" at bounding box center [835, 165] width 36 height 21
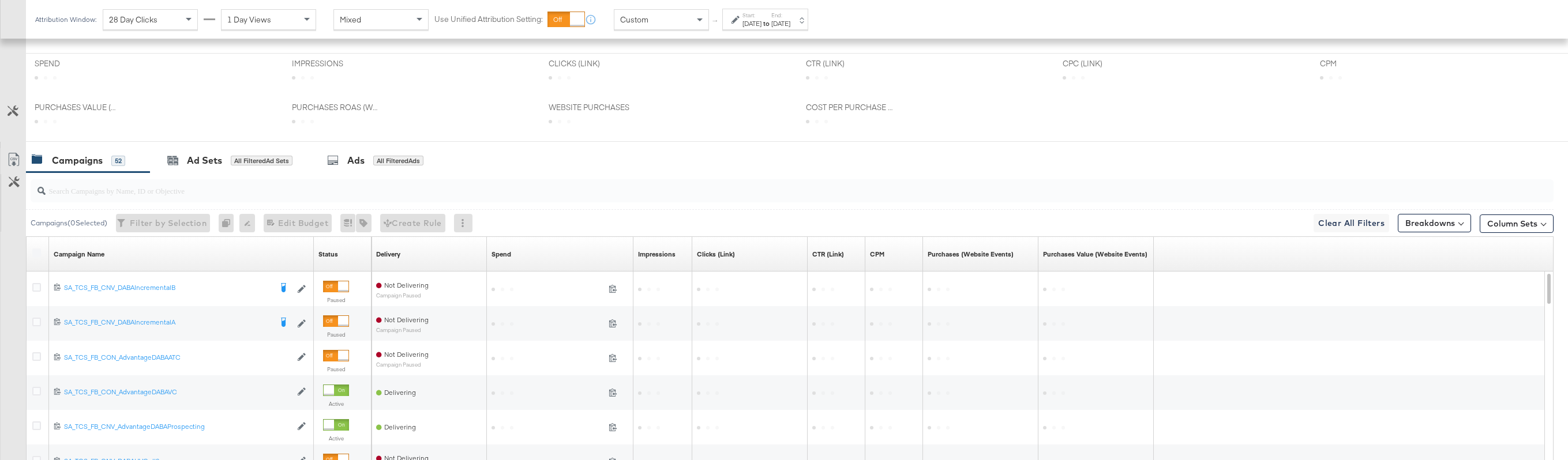
scroll to position [535, 0]
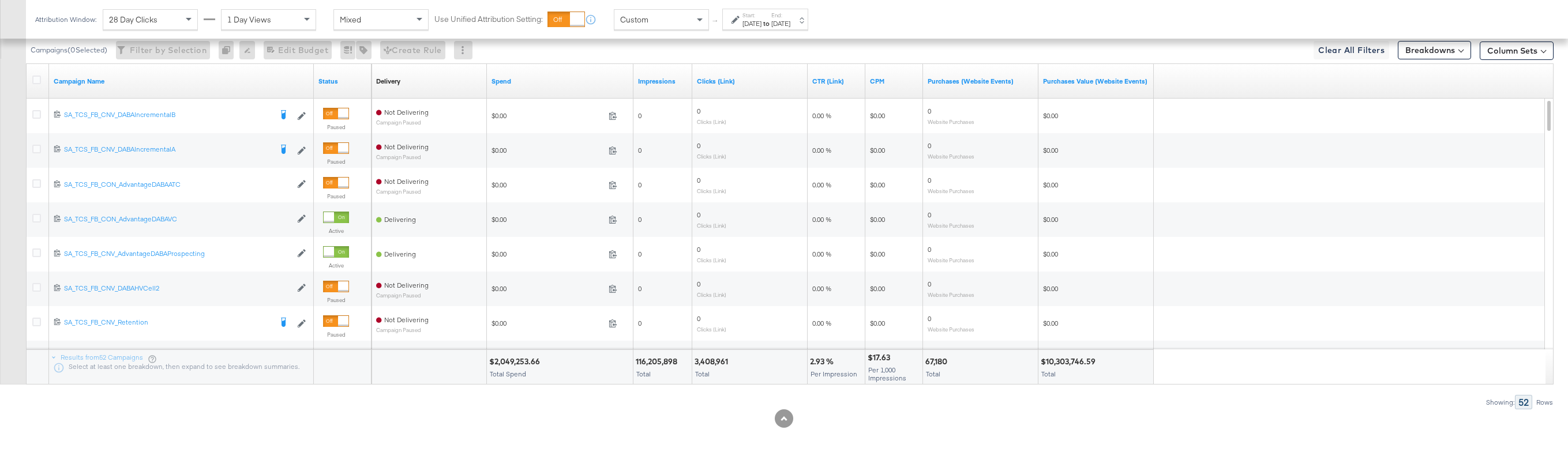
click at [941, 362] on div "67,180" at bounding box center [937, 361] width 25 height 11
copy div "67,180"
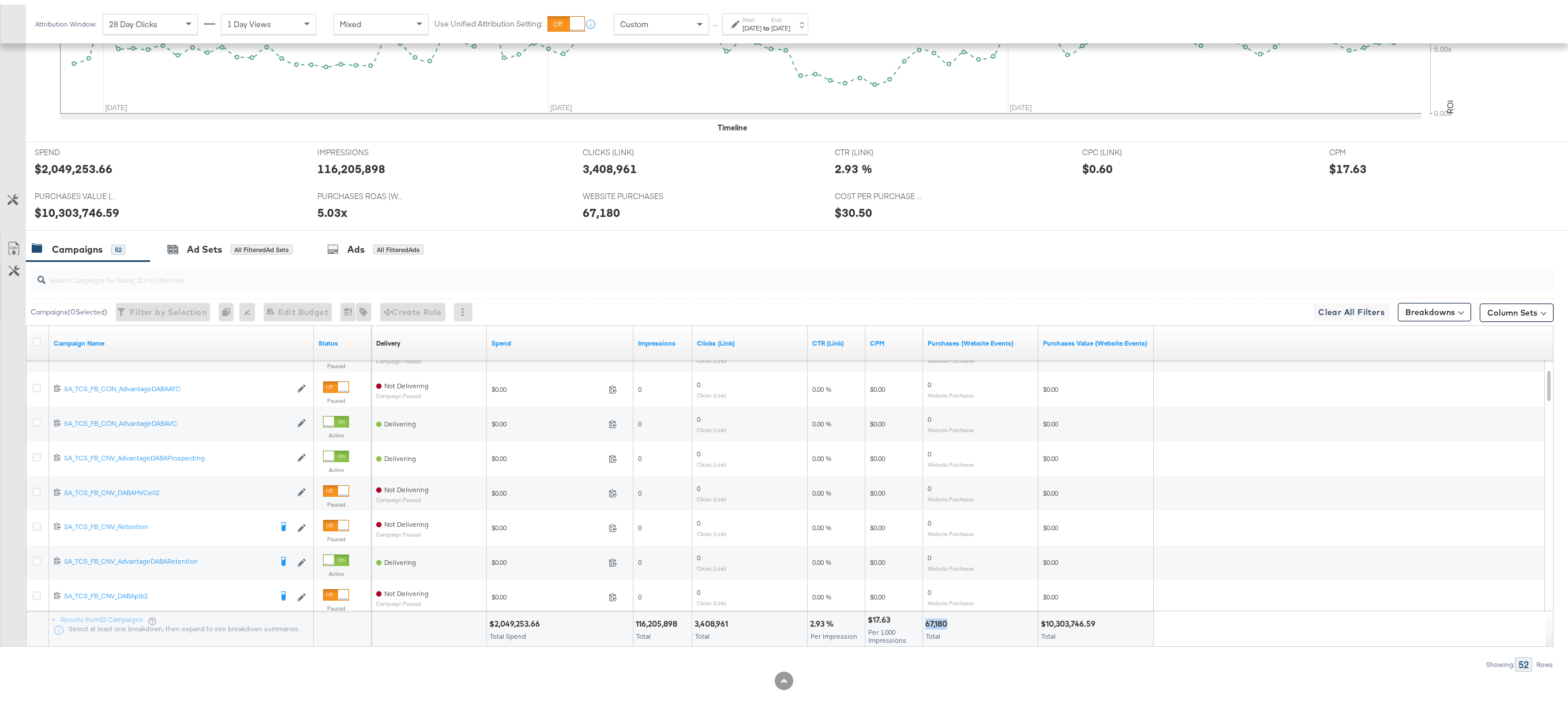
scroll to position [380, 0]
click at [730, 24] on div "Start: [DATE] to End: [DATE]" at bounding box center [764, 19] width 86 height 22
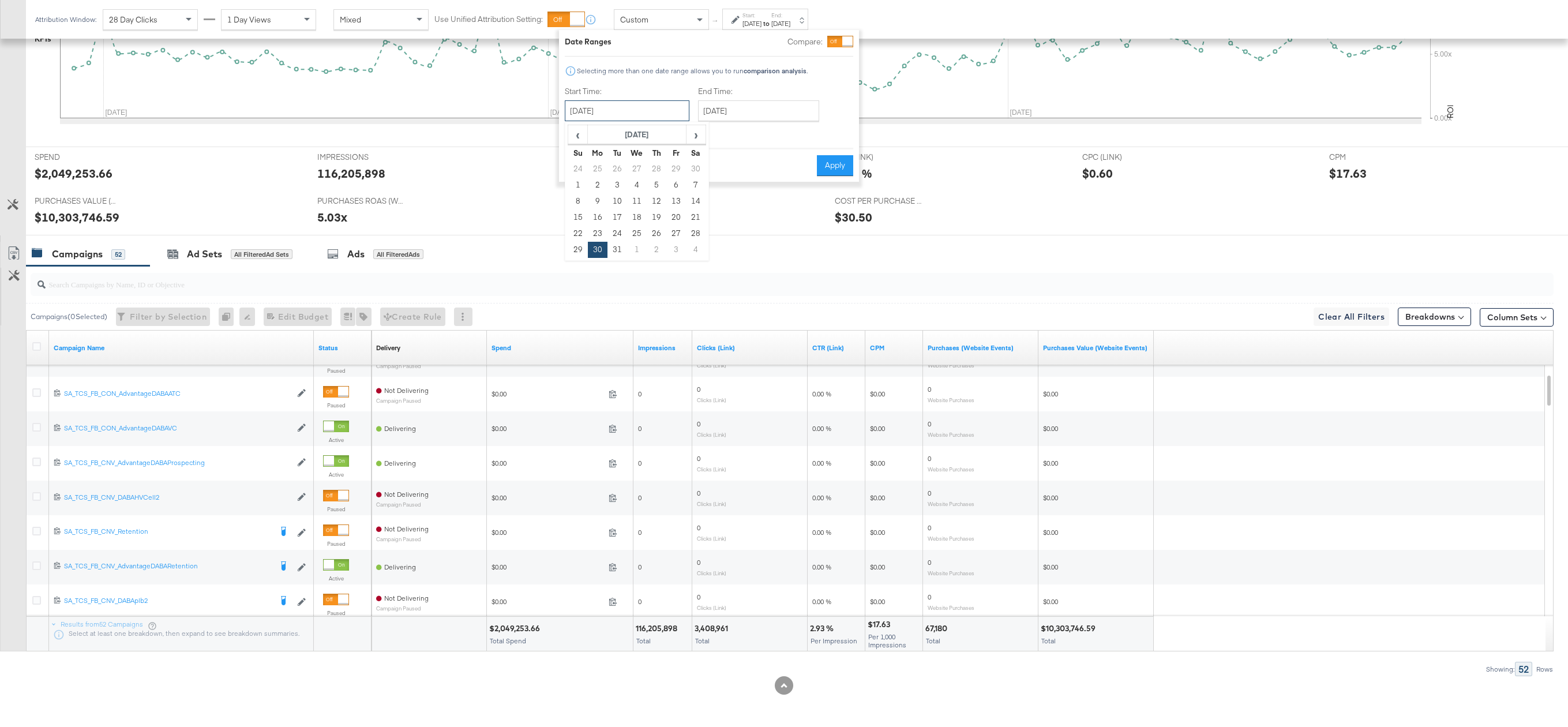
click at [600, 114] on input "[DATE]" at bounding box center [628, 111] width 125 height 21
click at [621, 140] on th "[DATE]" at bounding box center [637, 134] width 99 height 20
click at [701, 132] on span "›" at bounding box center [699, 134] width 10 height 17
click at [629, 160] on td "Feb" at bounding box center [620, 159] width 35 height 29
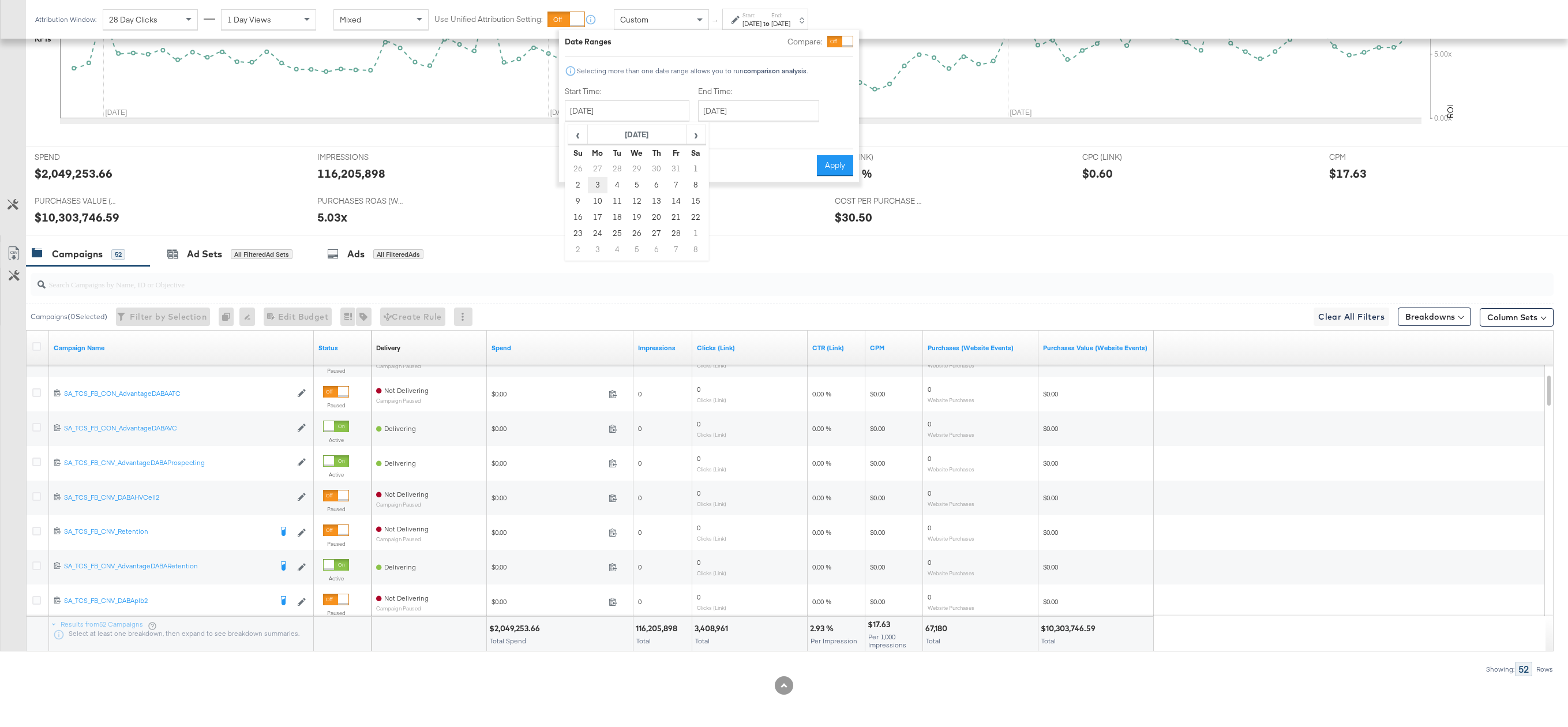
click at [601, 184] on td "3" at bounding box center [597, 185] width 20 height 16
type input "[DATE]"
click at [729, 116] on input "[DATE]" at bounding box center [752, 111] width 121 height 21
click at [815, 137] on span "›" at bounding box center [823, 134] width 18 height 17
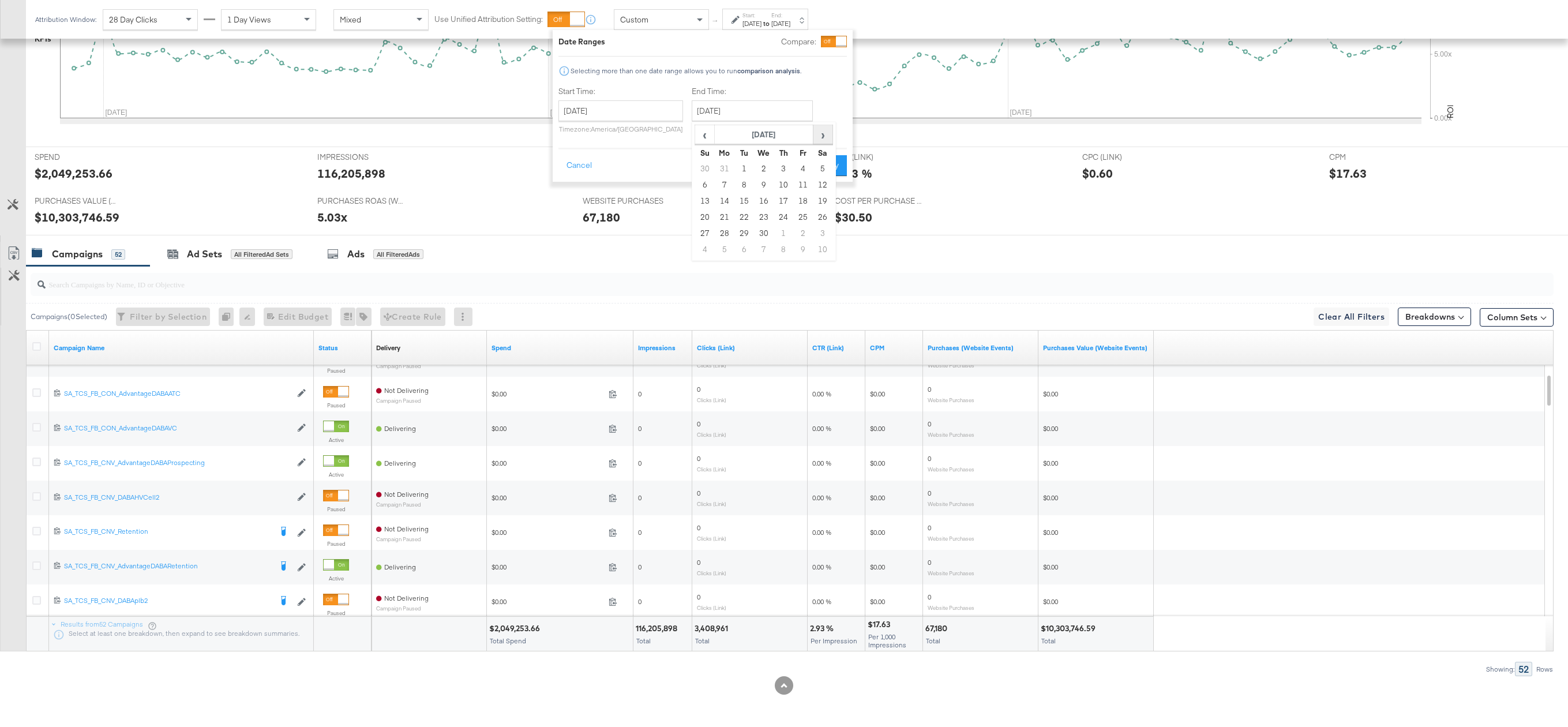
click at [815, 137] on span "›" at bounding box center [823, 134] width 18 height 17
click at [705, 186] on td "3" at bounding box center [705, 185] width 20 height 16
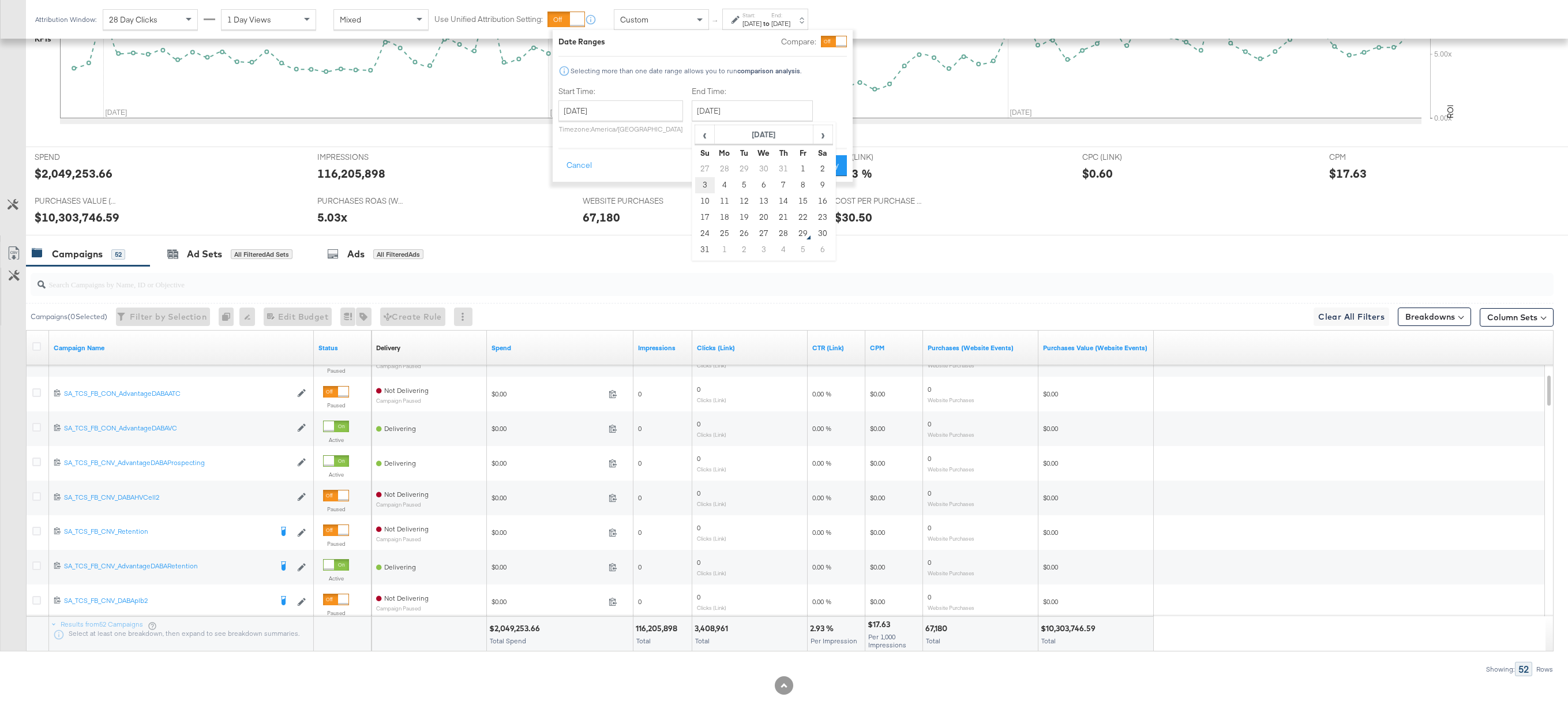
type input "[DATE]"
click at [827, 172] on button "Apply" at bounding box center [830, 166] width 36 height 21
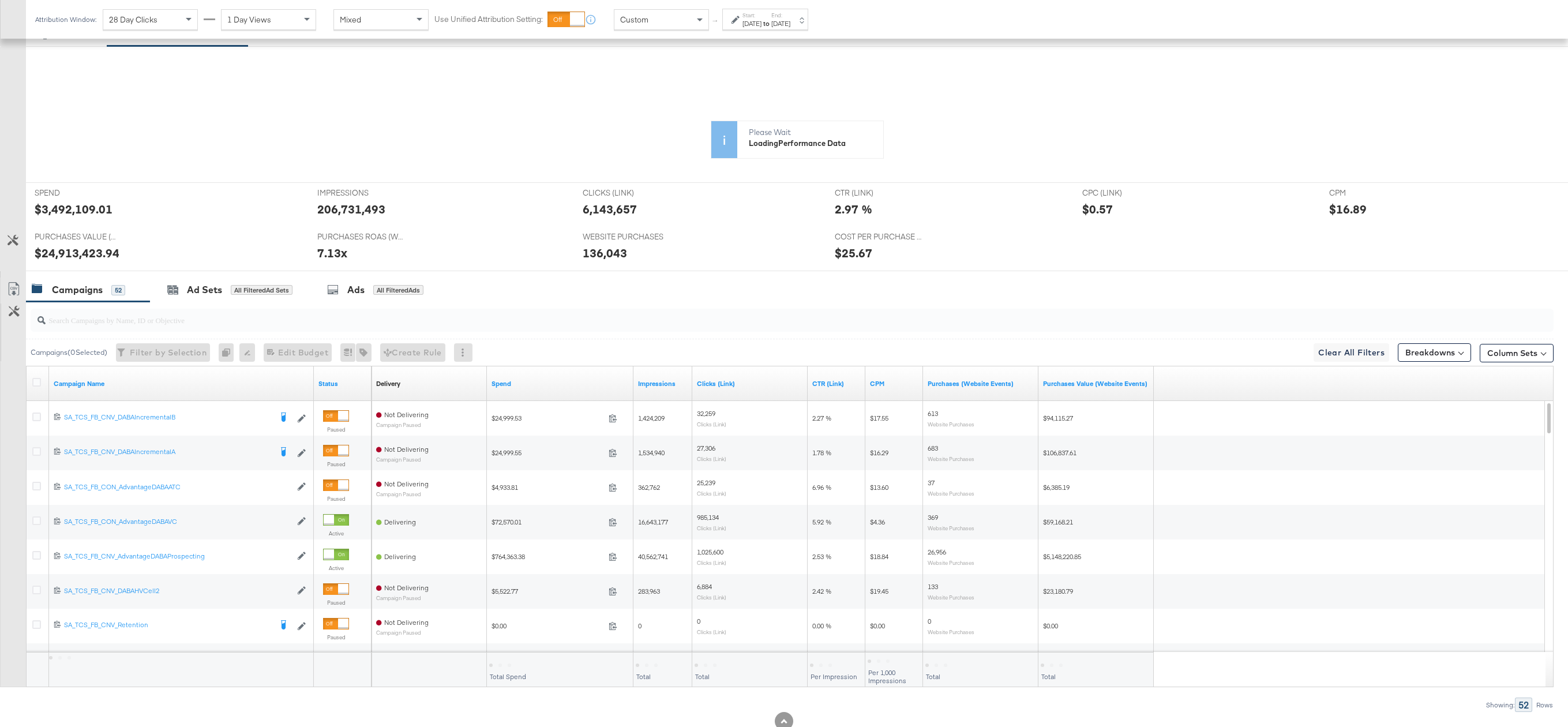
scroll to position [241, 0]
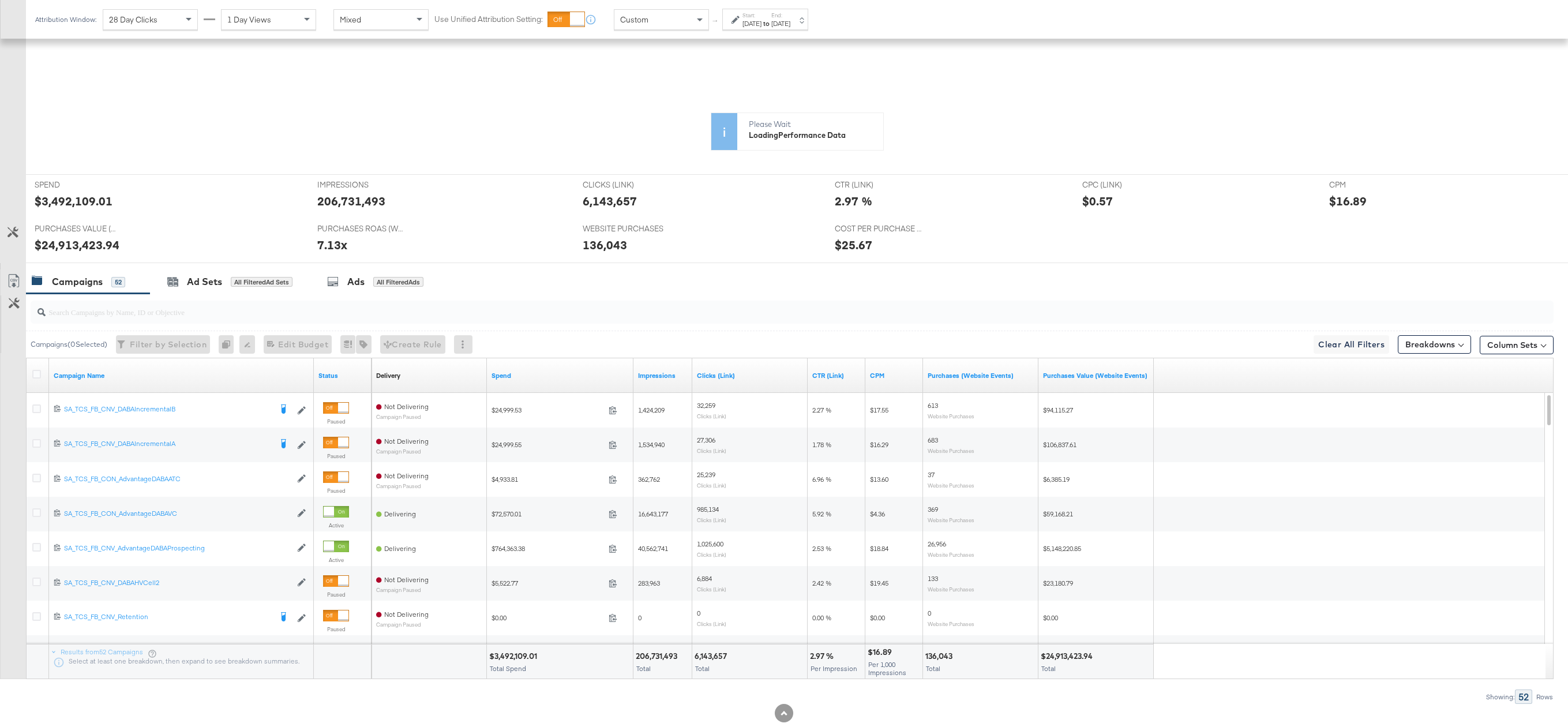
click at [944, 601] on div "136,043" at bounding box center [940, 656] width 30 height 11
copy div "136,043"
click at [756, 27] on div "[DATE]" at bounding box center [751, 23] width 19 height 10
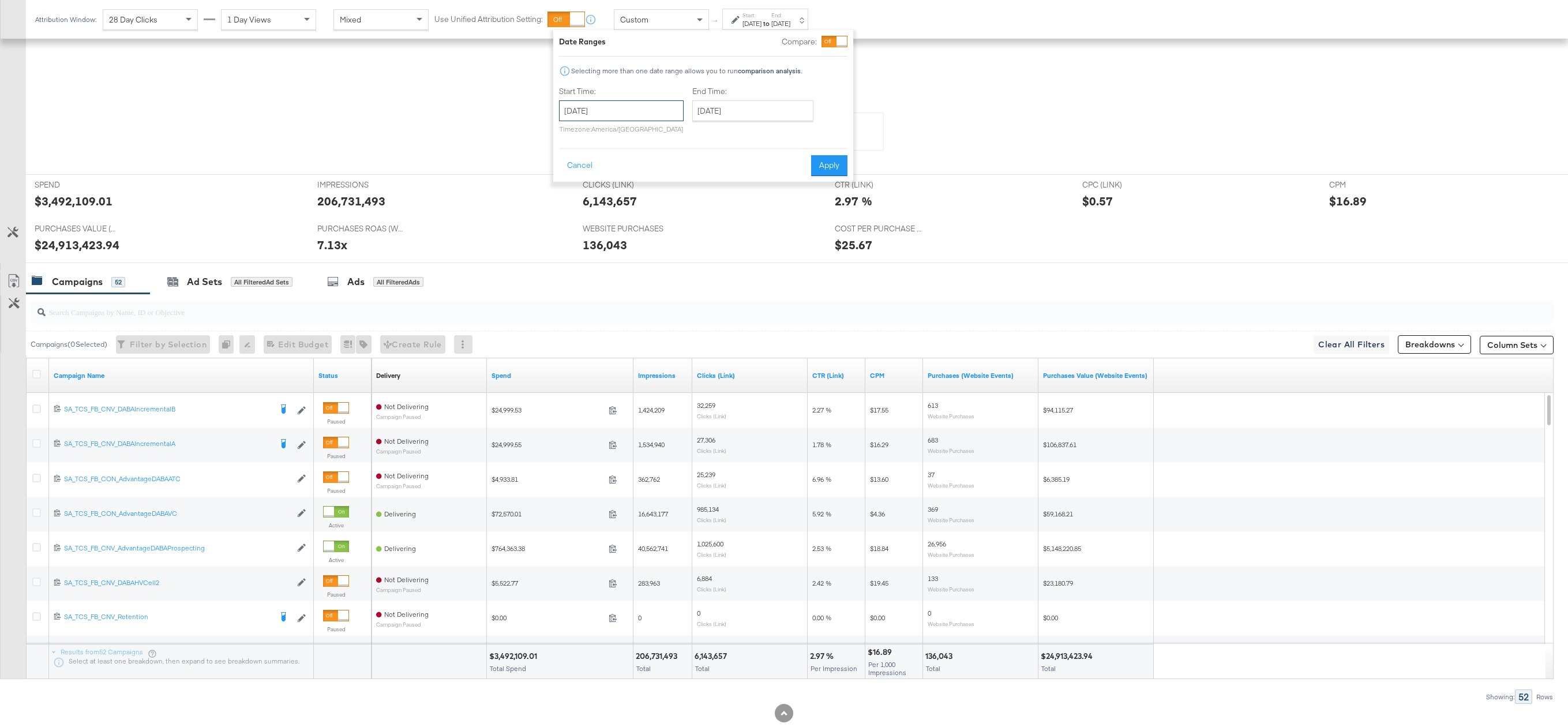
click at [653, 101] on input "[DATE]" at bounding box center [621, 111] width 125 height 21
click at [653, 131] on th "[DATE]" at bounding box center [631, 134] width 99 height 20
click at [567, 133] on span "‹" at bounding box center [568, 134] width 10 height 17
click at [613, 152] on td "Feb" at bounding box center [614, 159] width 35 height 29
click at [594, 185] on td "5" at bounding box center [591, 185] width 20 height 16
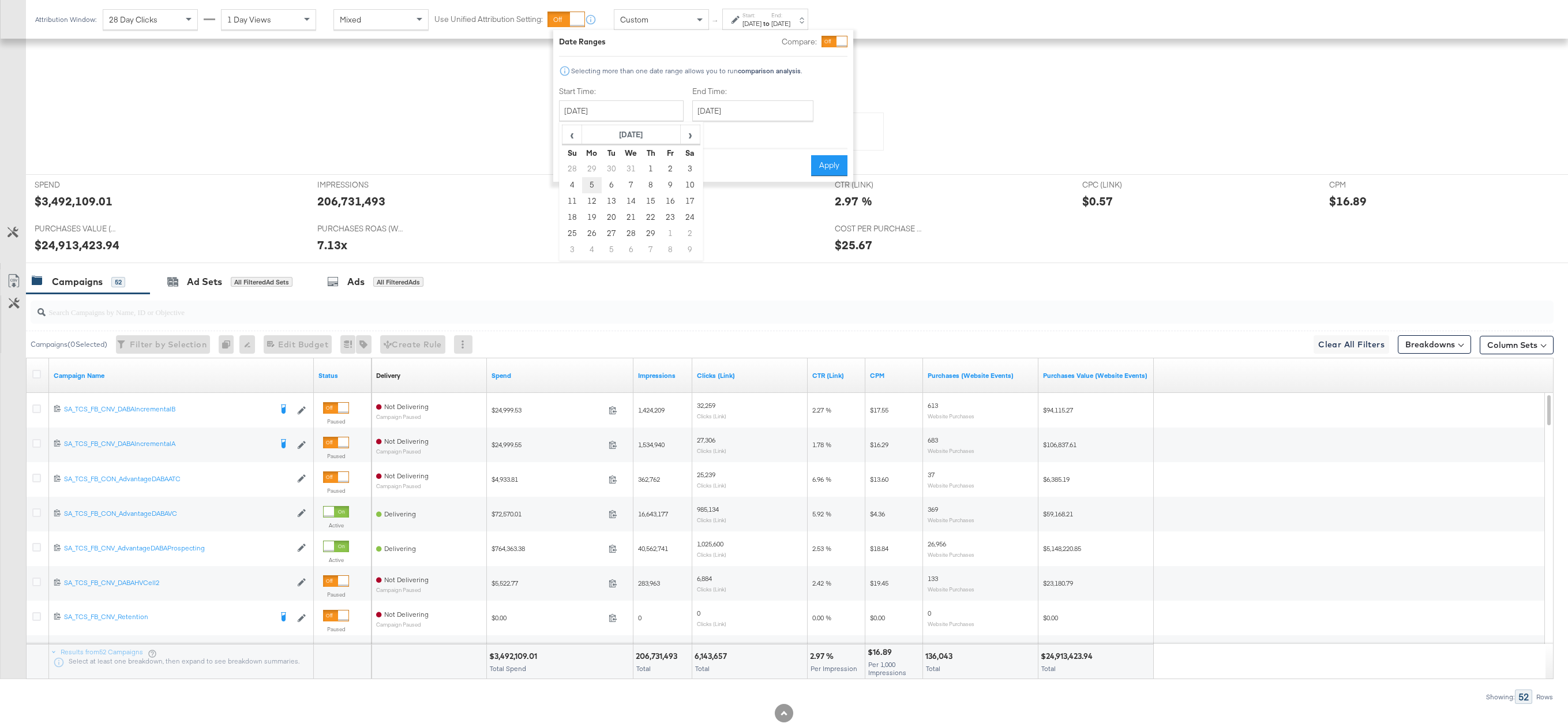
type input "[DATE]"
click at [741, 125] on div "End Time: [DATE] ‹ [DATE] › Su Mo Tu We Th Fr Sa 27 28 29 30 31 1 2 3 4 5 6 7 8…" at bounding box center [754, 112] width 126 height 53
click at [749, 116] on input "[DATE]" at bounding box center [752, 111] width 121 height 21
click at [749, 133] on th "[DATE]" at bounding box center [764, 134] width 99 height 20
click at [699, 133] on span "‹" at bounding box center [700, 134] width 10 height 17
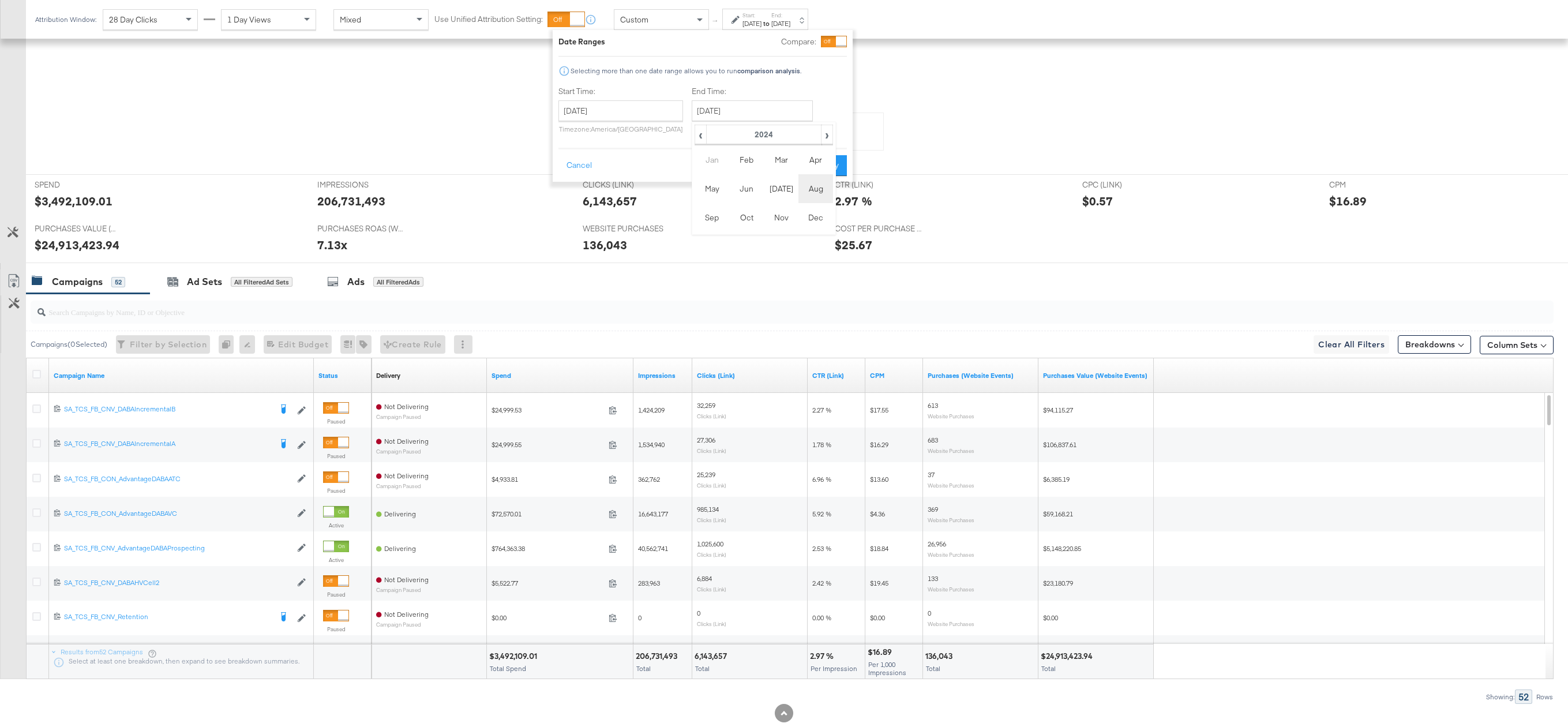
click at [824, 186] on td "Aug" at bounding box center [816, 188] width 35 height 29
click at [701, 182] on td "4" at bounding box center [705, 185] width 20 height 16
type input "[DATE]"
click at [839, 163] on button "Apply" at bounding box center [829, 166] width 36 height 21
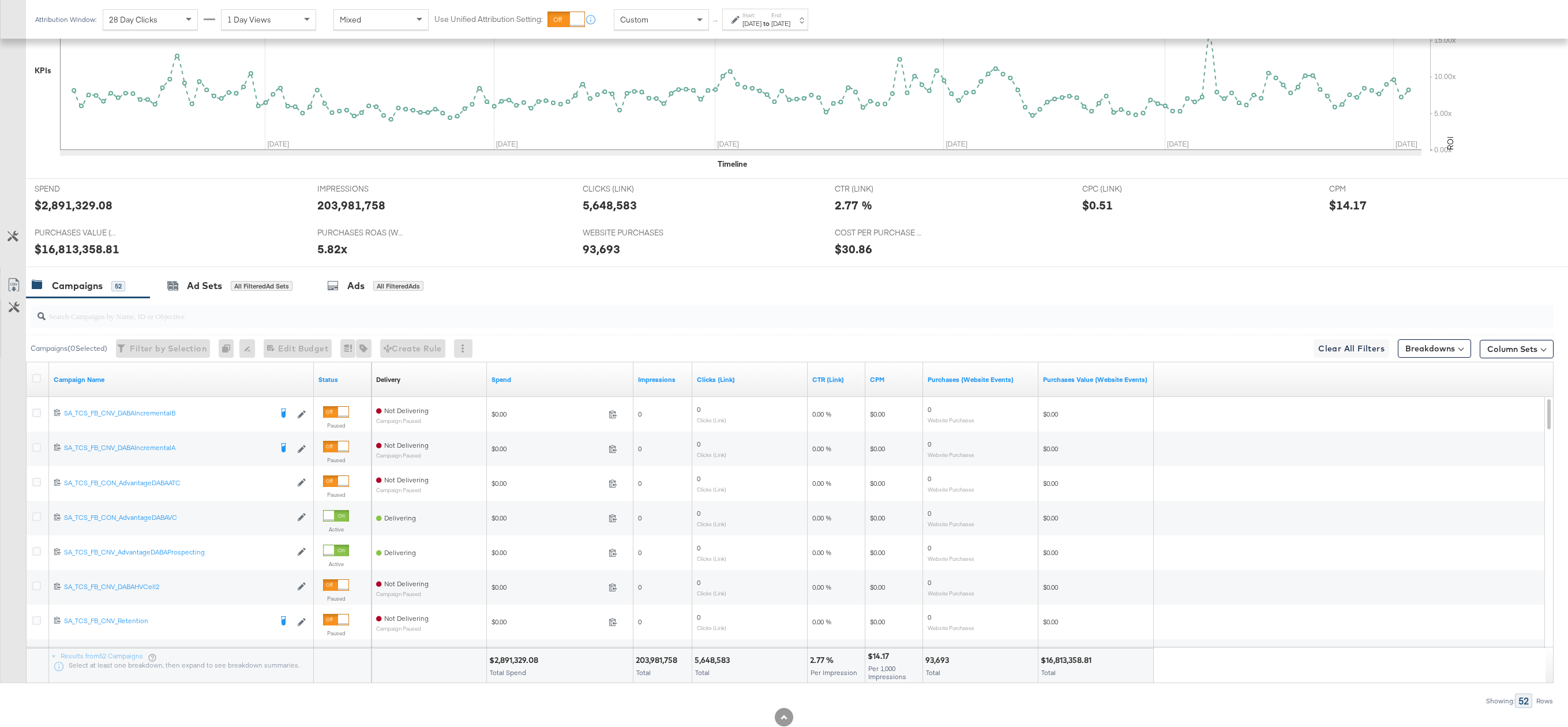
scroll to position [380, 0]
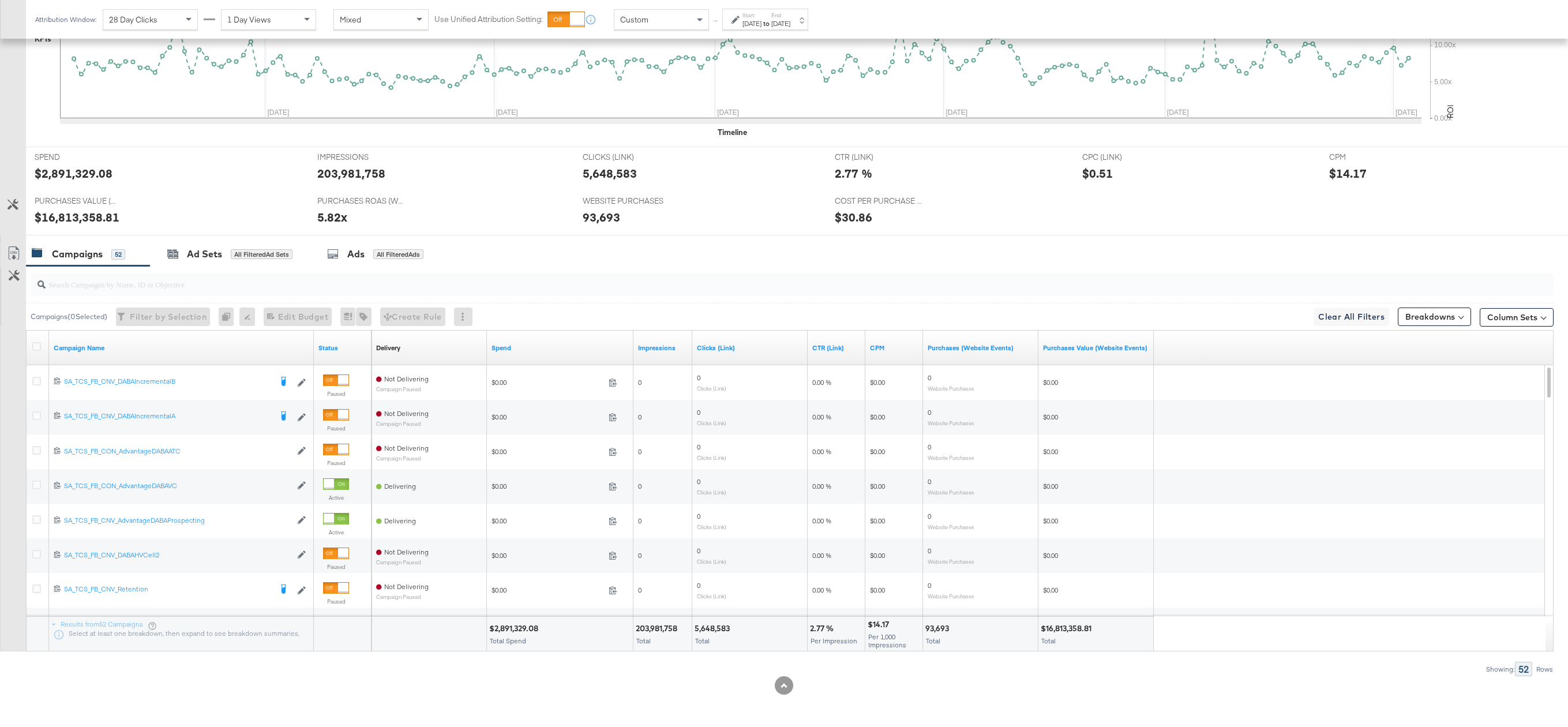
click at [939, 601] on div "93,693" at bounding box center [938, 628] width 27 height 11
copy div "93,693"
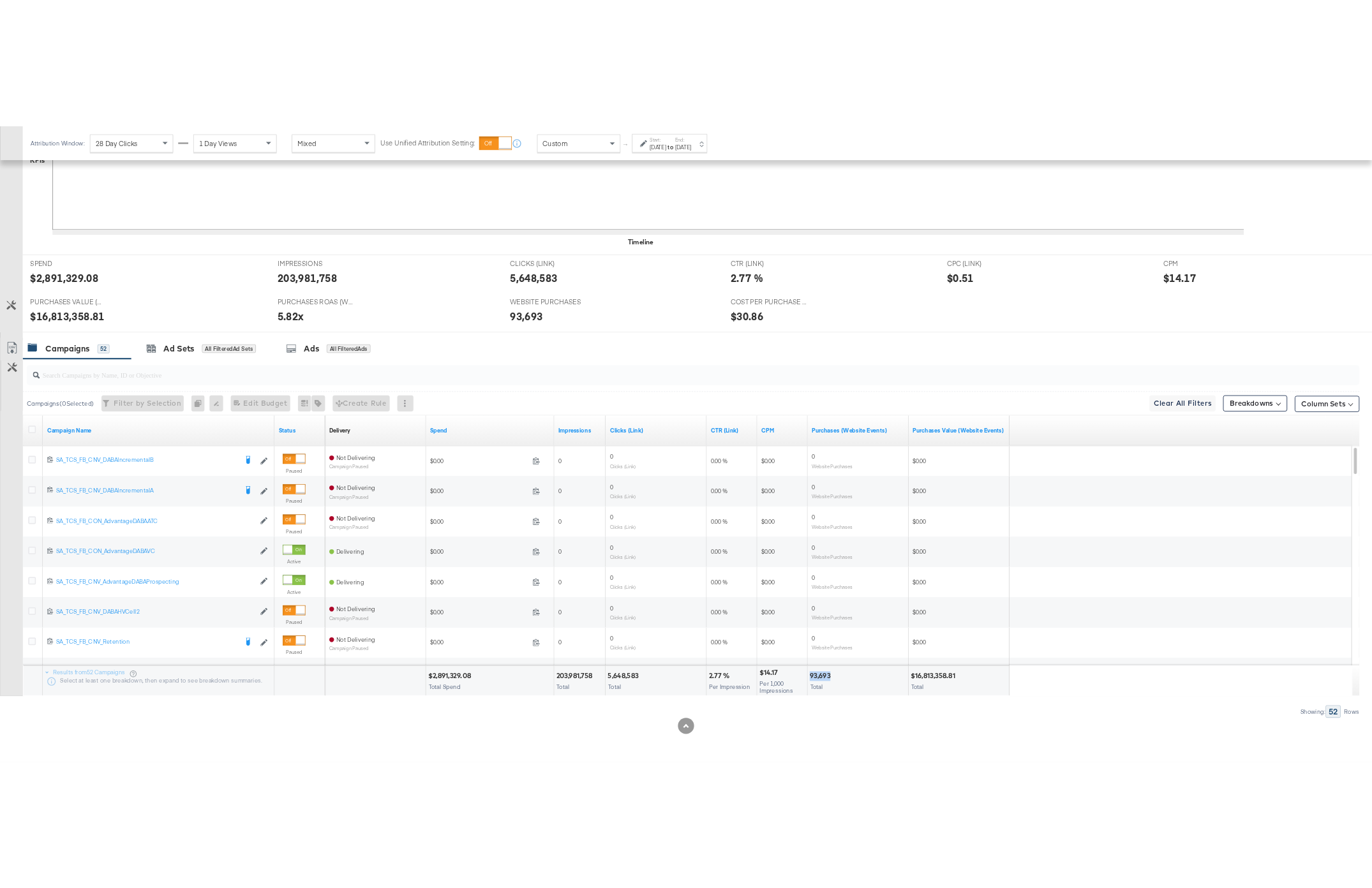
scroll to position [337, 0]
